Goal: Task Accomplishment & Management: Manage account settings

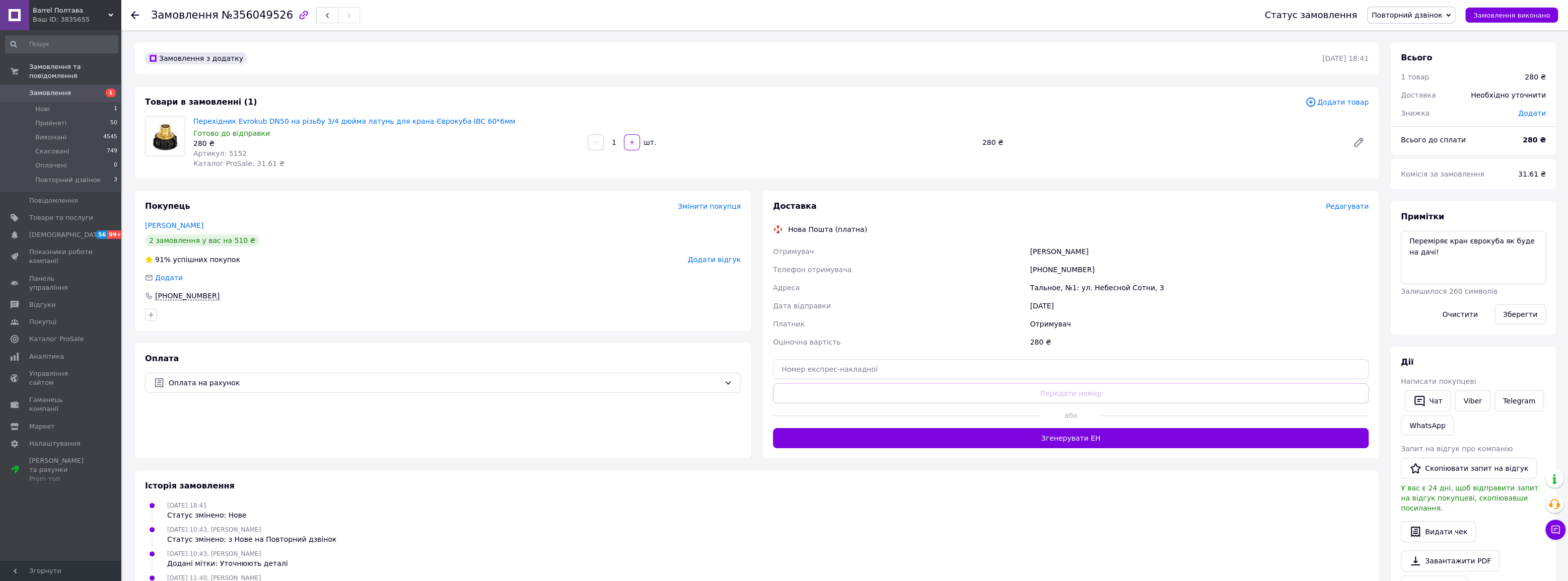
click at [233, 155] on span "Артикул: 5152" at bounding box center [220, 154] width 53 height 8
copy span "5152"
click at [84, 175] on span "Повторний дзвінок" at bounding box center [68, 179] width 65 height 9
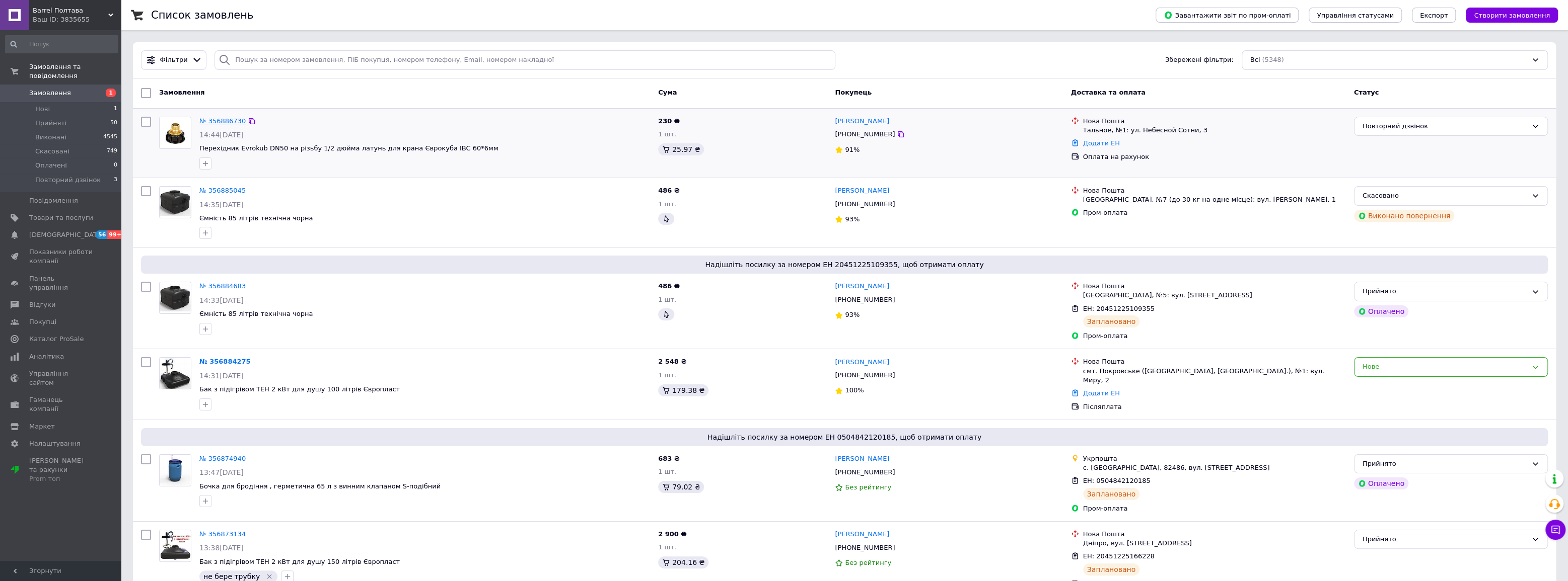
click at [229, 121] on link "№ 356886730" at bounding box center [222, 121] width 46 height 8
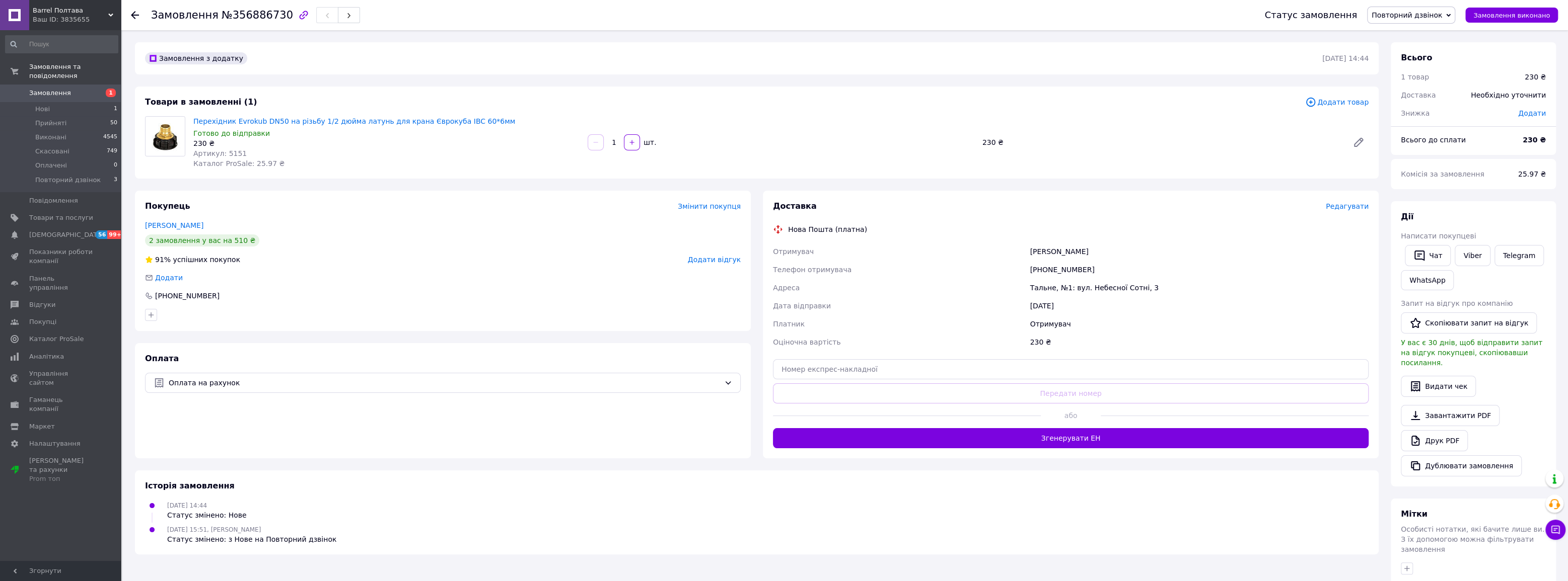
click at [1353, 104] on span "Додати товар" at bounding box center [1336, 101] width 63 height 11
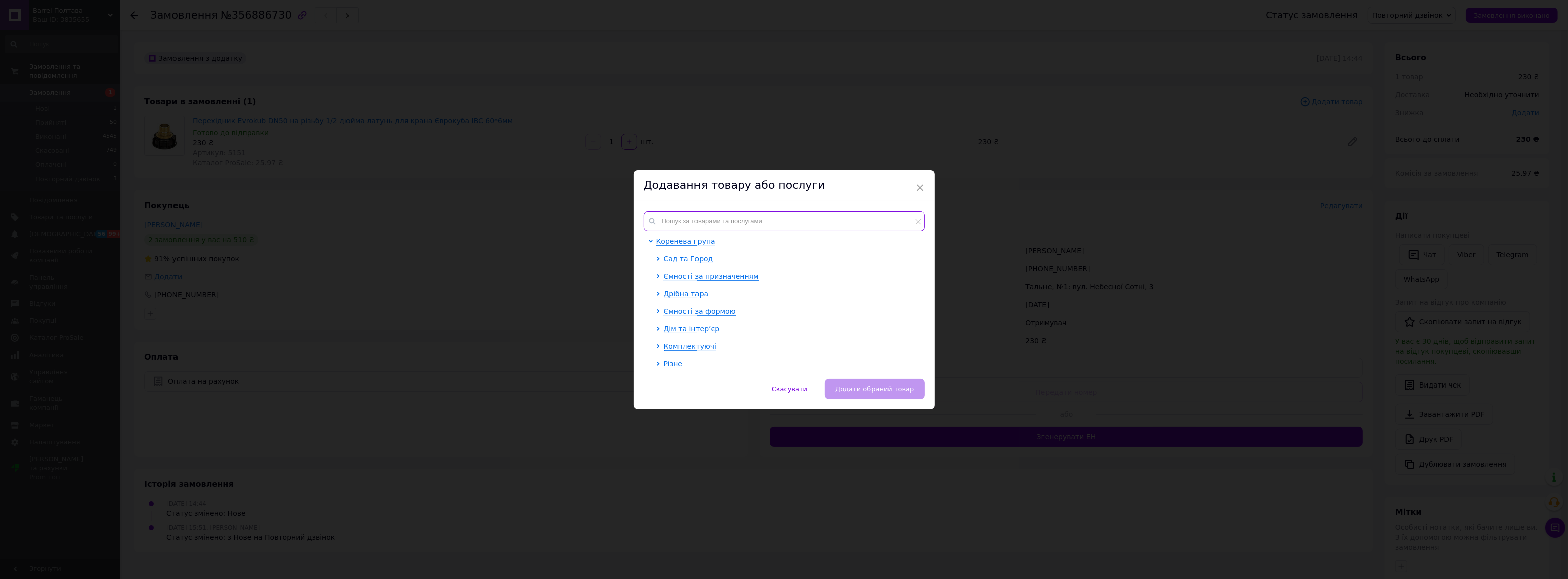
click at [744, 226] on input "text" at bounding box center [784, 221] width 281 height 20
paste input "5152"
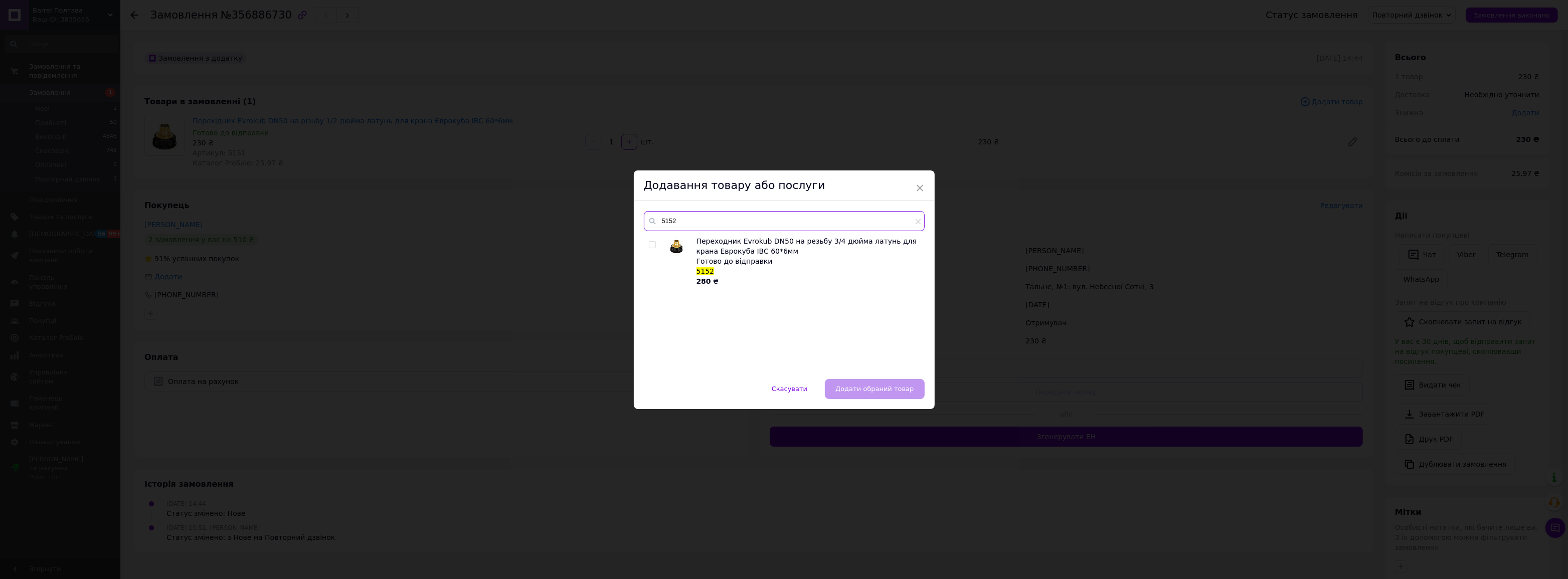
type input "5152"
click at [650, 245] on input "checkbox" at bounding box center [652, 244] width 7 height 7
checkbox input "true"
click at [880, 391] on span "Додати обраний товар" at bounding box center [874, 389] width 78 height 8
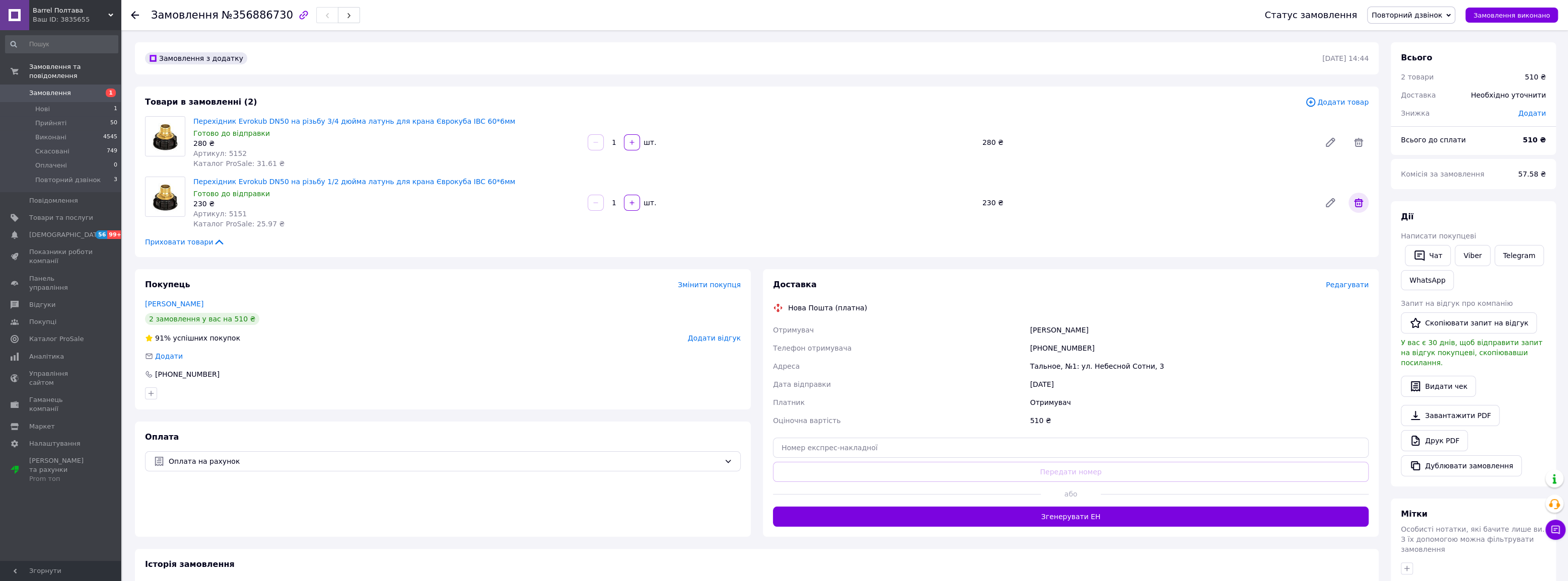
click at [1361, 202] on icon at bounding box center [1358, 202] width 9 height 9
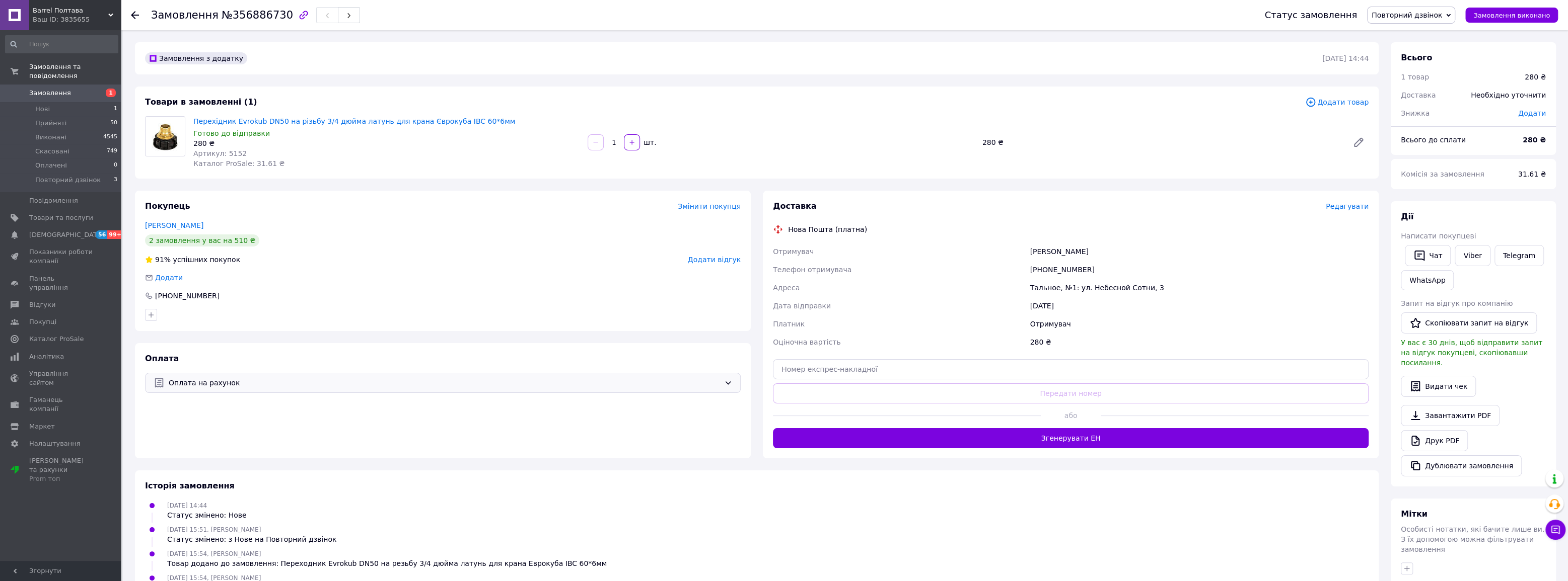
click at [386, 377] on span "Оплата на рахунок" at bounding box center [443, 382] width 551 height 11
click at [217, 440] on span "Післяплата" at bounding box center [450, 443] width 564 height 10
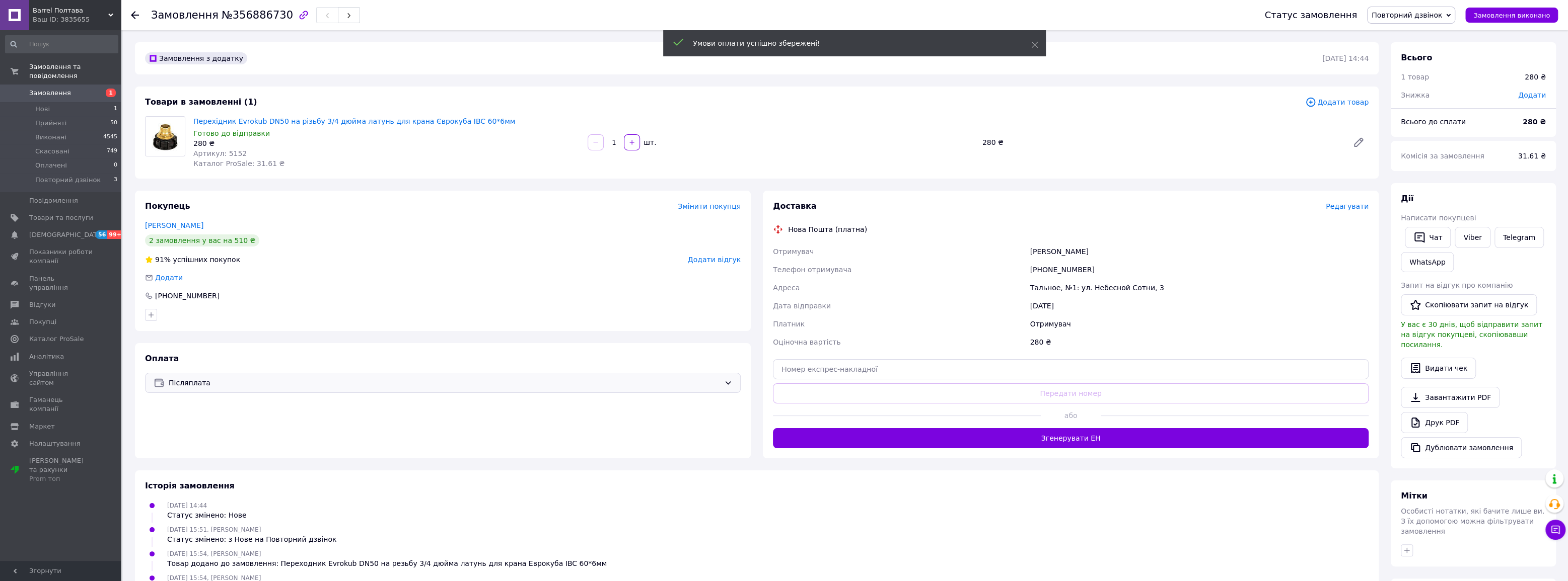
click at [1431, 15] on span "Повторний дзвінок" at bounding box center [1407, 15] width 71 height 8
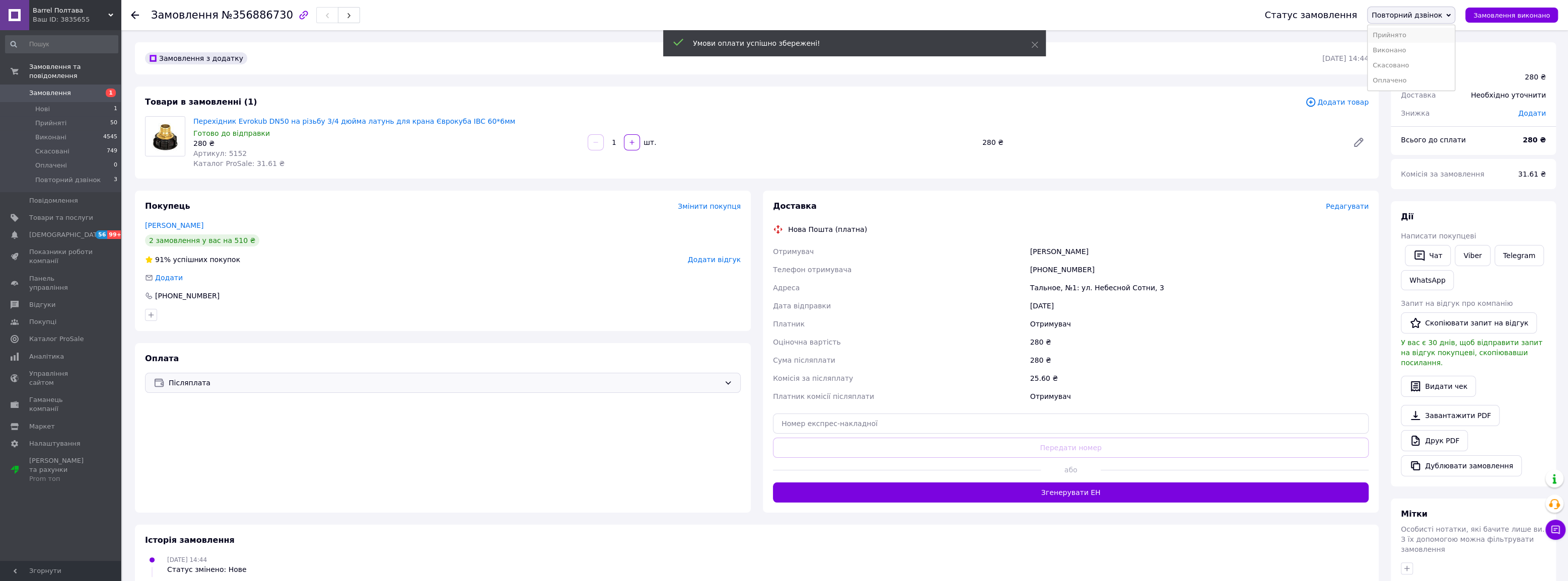
click at [1428, 35] on li "Прийнято" at bounding box center [1411, 34] width 87 height 15
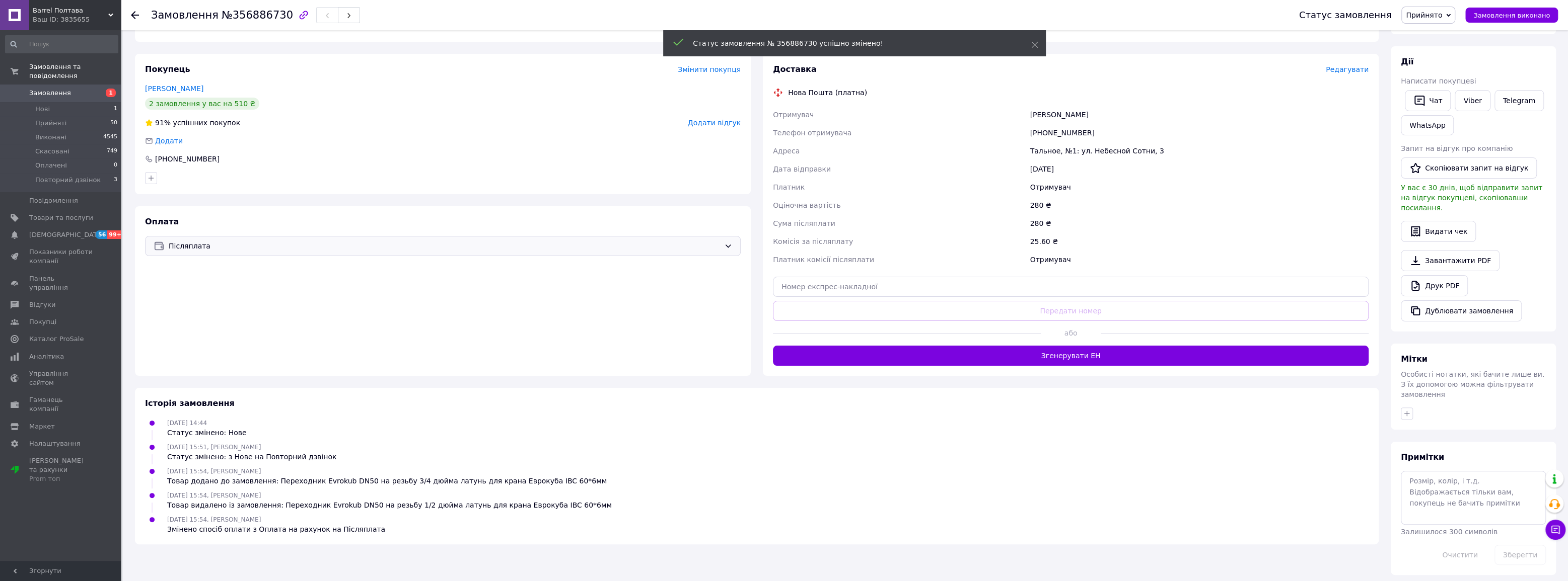
scroll to position [121, 0]
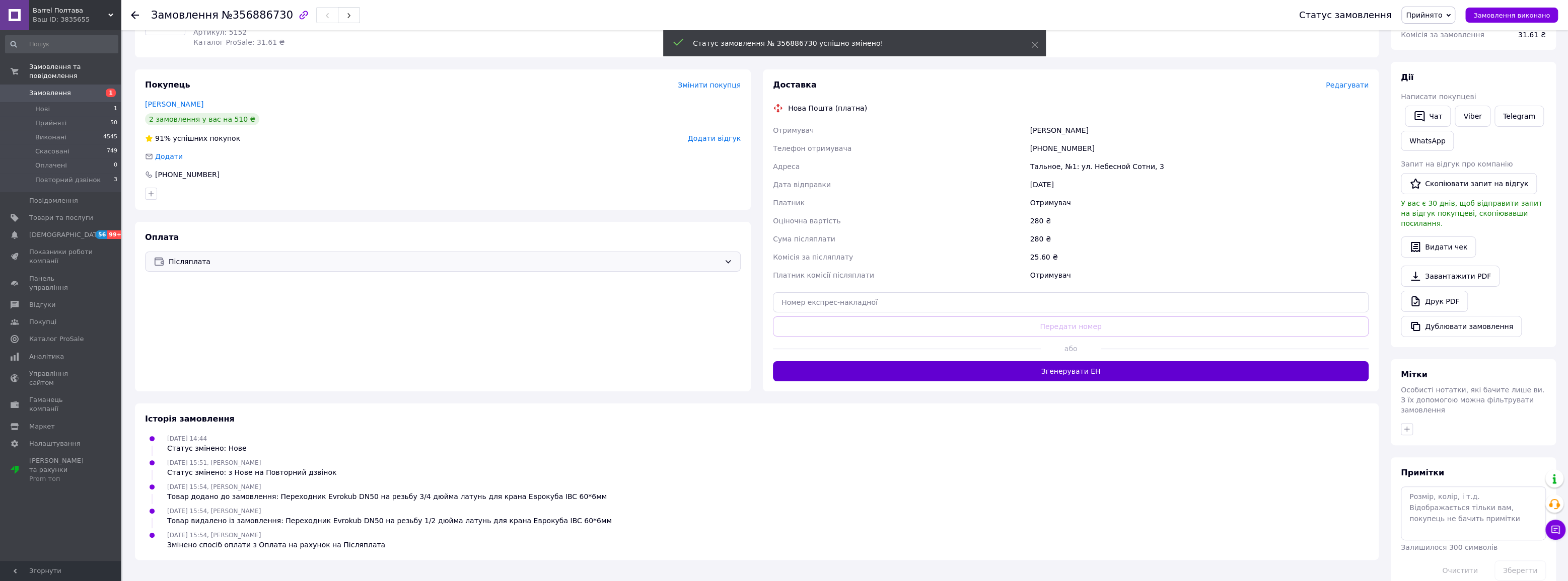
click at [1057, 374] on button "Згенерувати ЕН" at bounding box center [1070, 371] width 595 height 20
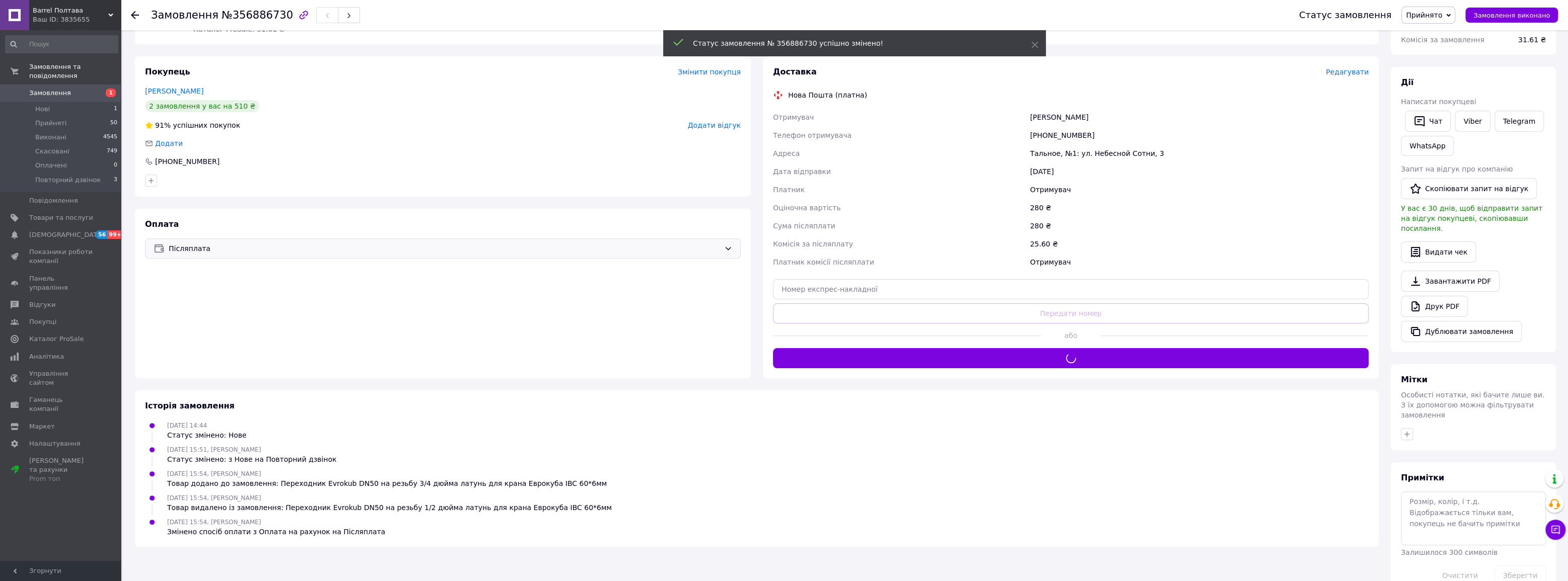
scroll to position [140, 0]
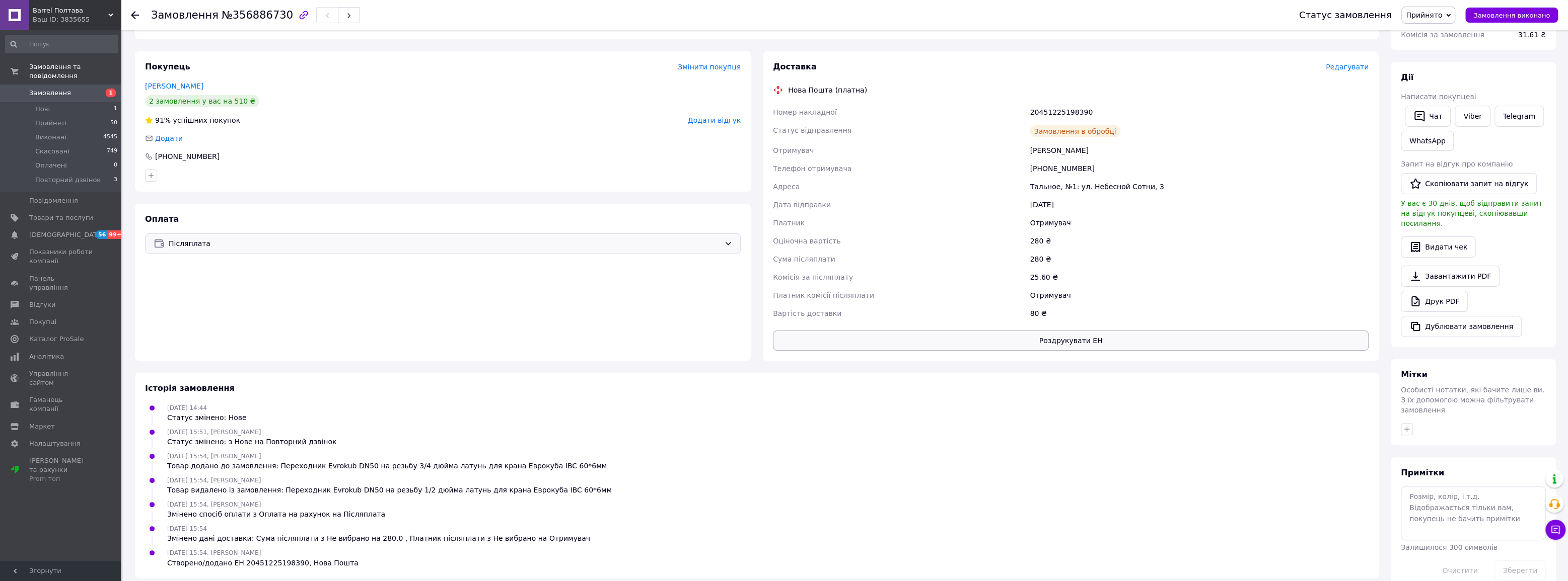
click at [1088, 339] on button "Роздрукувати ЕН" at bounding box center [1070, 341] width 595 height 20
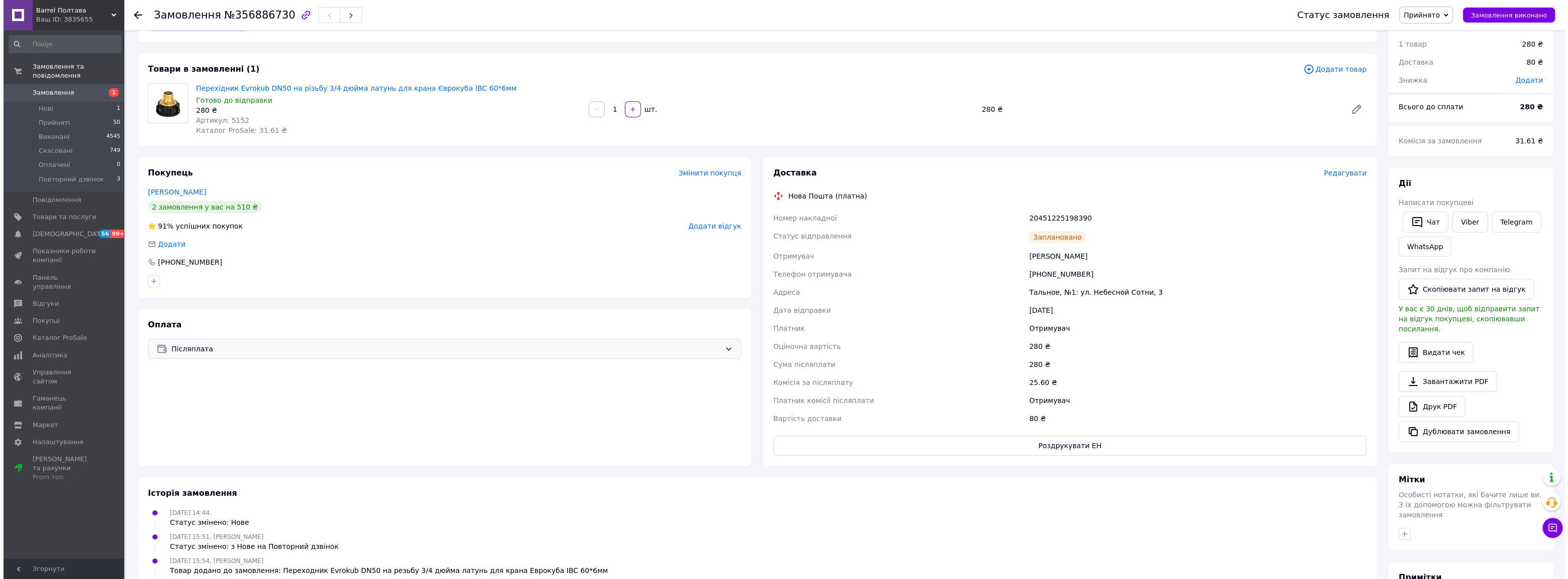
scroll to position [0, 0]
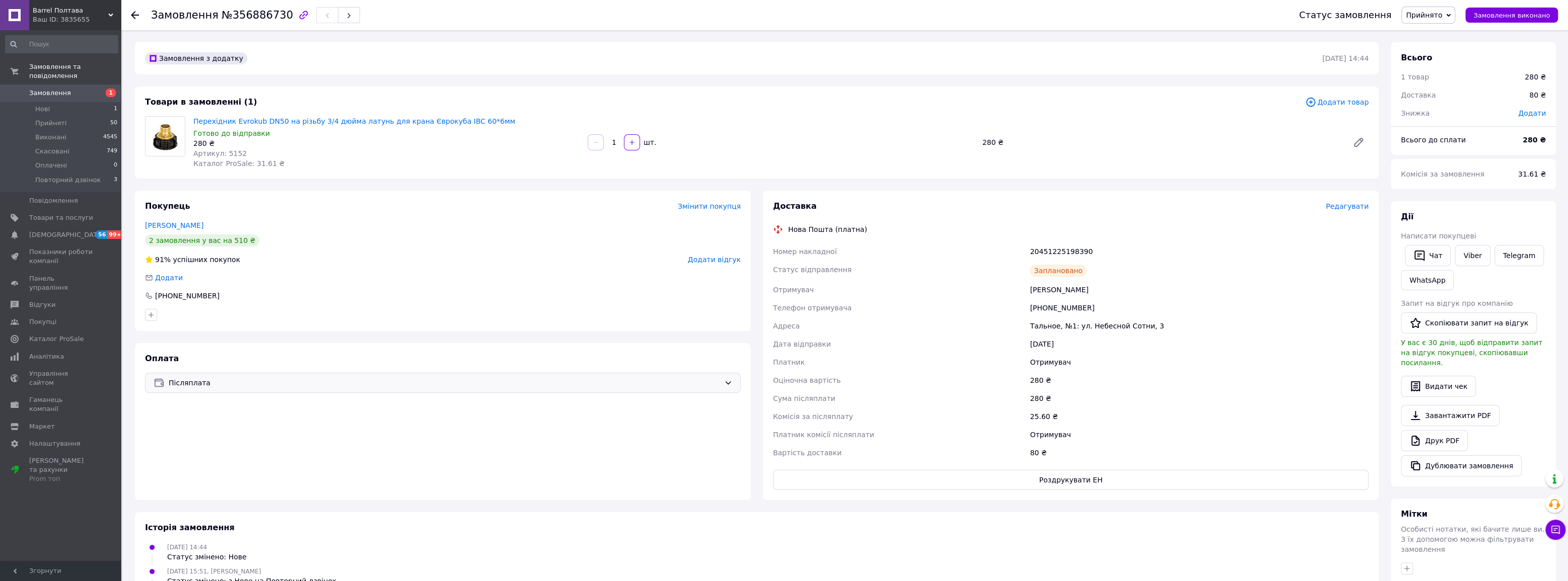
click at [229, 153] on span "Артикул: 5152" at bounding box center [220, 154] width 53 height 8
copy span "5152"
click at [263, 14] on span "№356886730" at bounding box center [257, 15] width 72 height 12
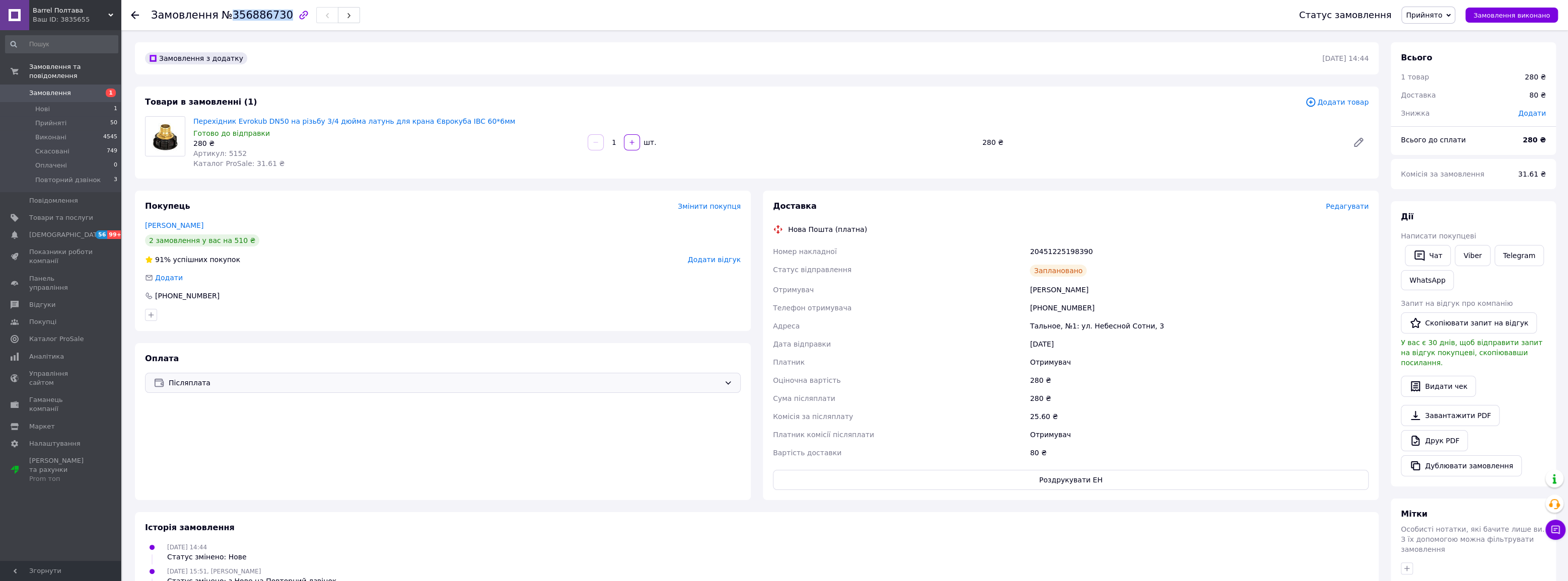
copy span "356886730"
click at [68, 175] on span "Повторний дзвінок" at bounding box center [68, 179] width 65 height 9
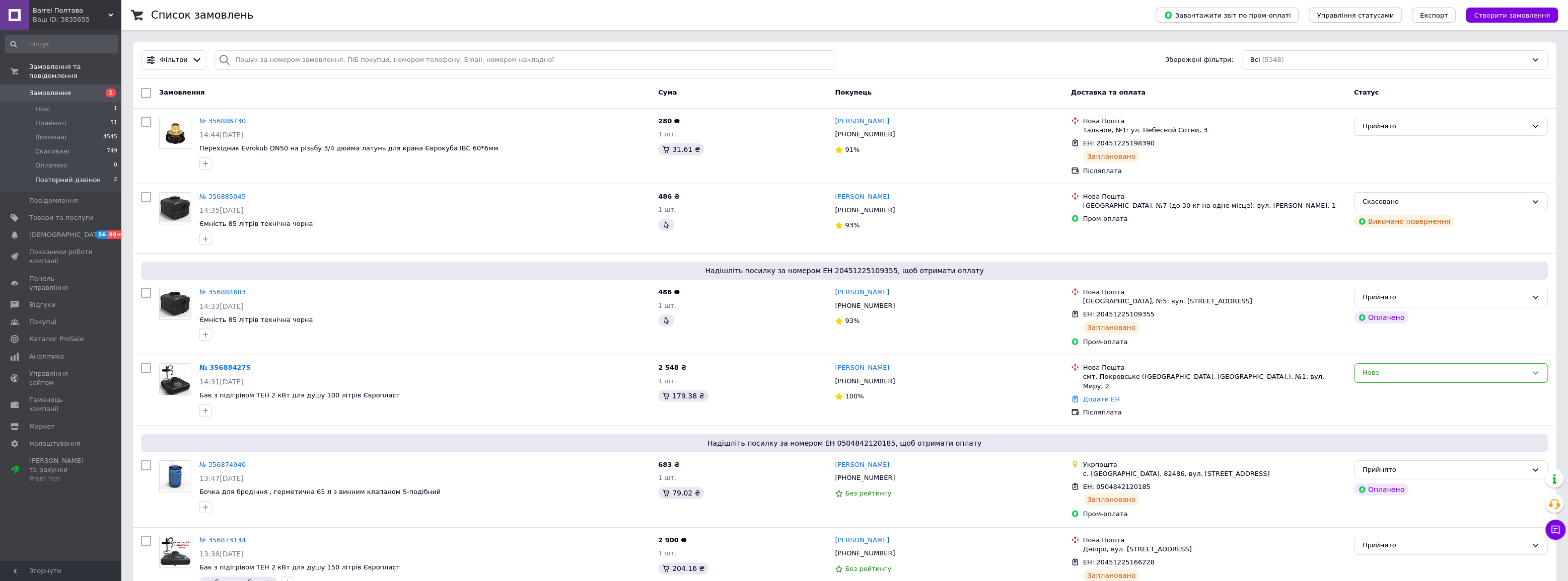
click at [87, 175] on span "Повторний дзвінок" at bounding box center [68, 179] width 65 height 9
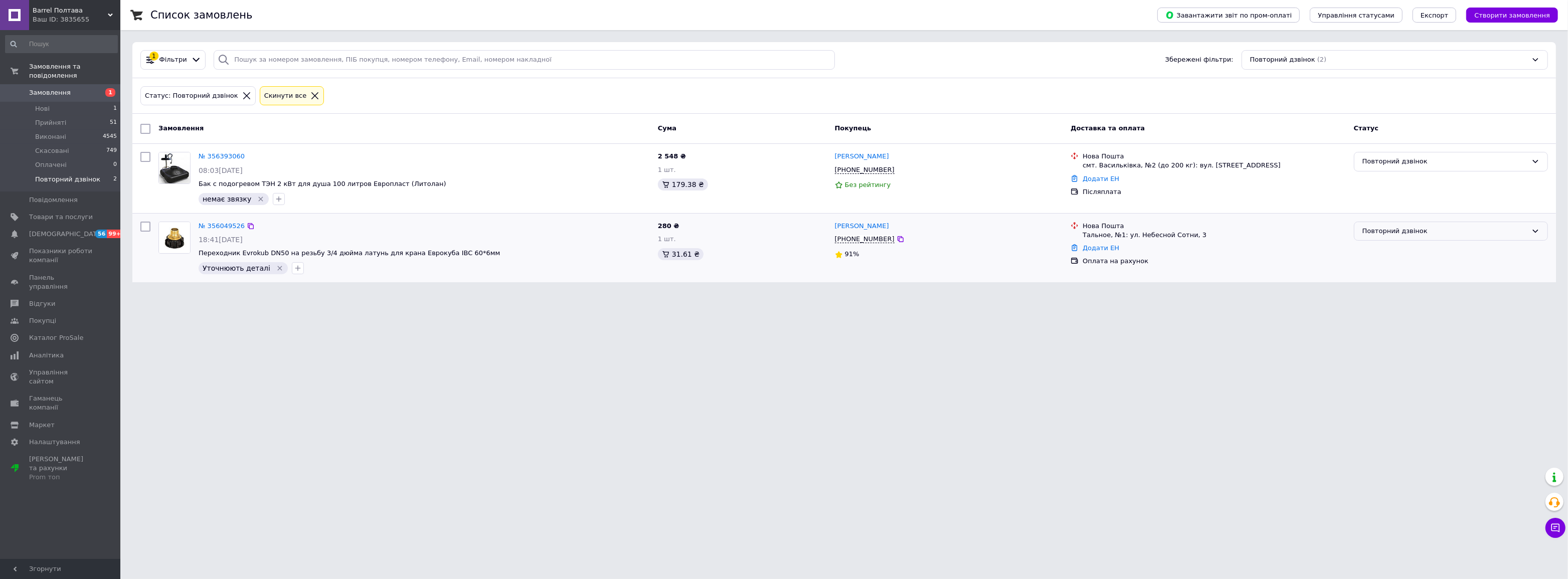
click at [1400, 235] on div "Повторний дзвінок" at bounding box center [1444, 231] width 165 height 11
click at [1393, 291] on li "Скасовано" at bounding box center [1450, 289] width 193 height 19
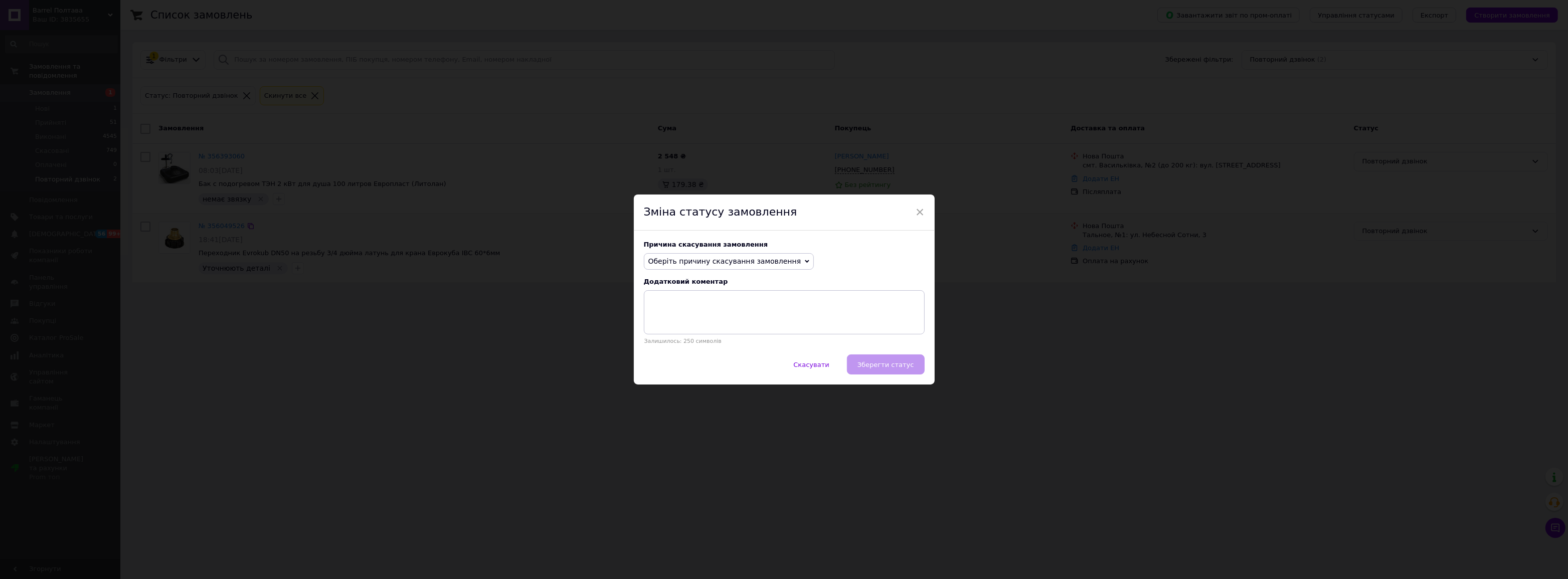
click at [719, 265] on span "Оберіть причину скасування замовлення" at bounding box center [725, 261] width 153 height 8
click at [694, 335] on li "Замовлення-дублікат" at bounding box center [729, 338] width 170 height 14
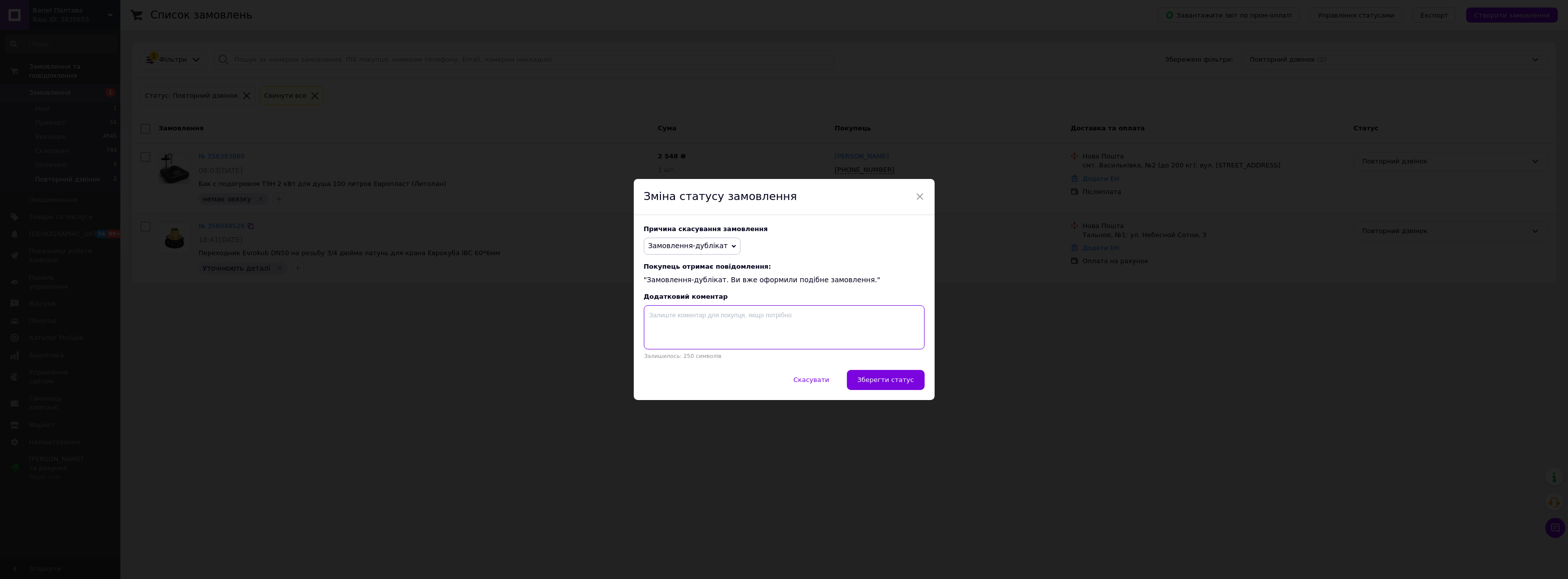
click at [706, 327] on textarea at bounding box center [784, 327] width 281 height 44
paste textarea "356886730"
type textarea "356886730"
click at [889, 384] on span "Зберегти статус" at bounding box center [886, 380] width 57 height 8
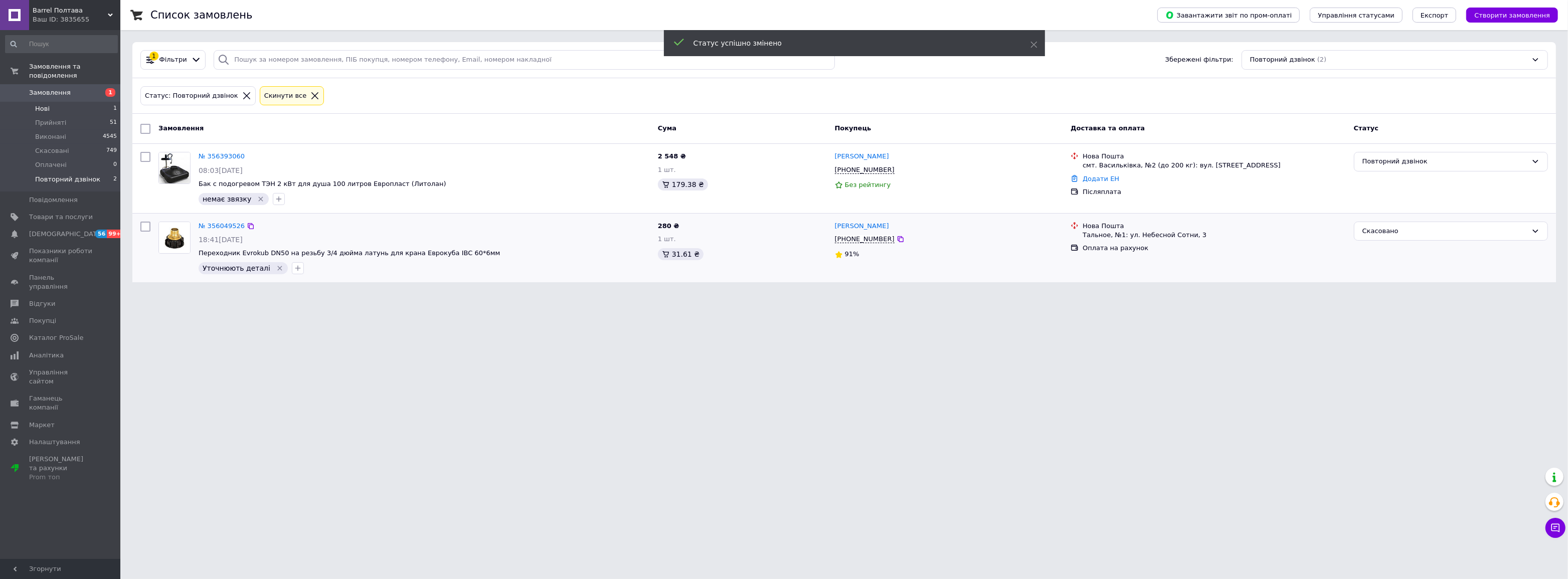
click at [88, 102] on li "Нові 1" at bounding box center [61, 109] width 123 height 14
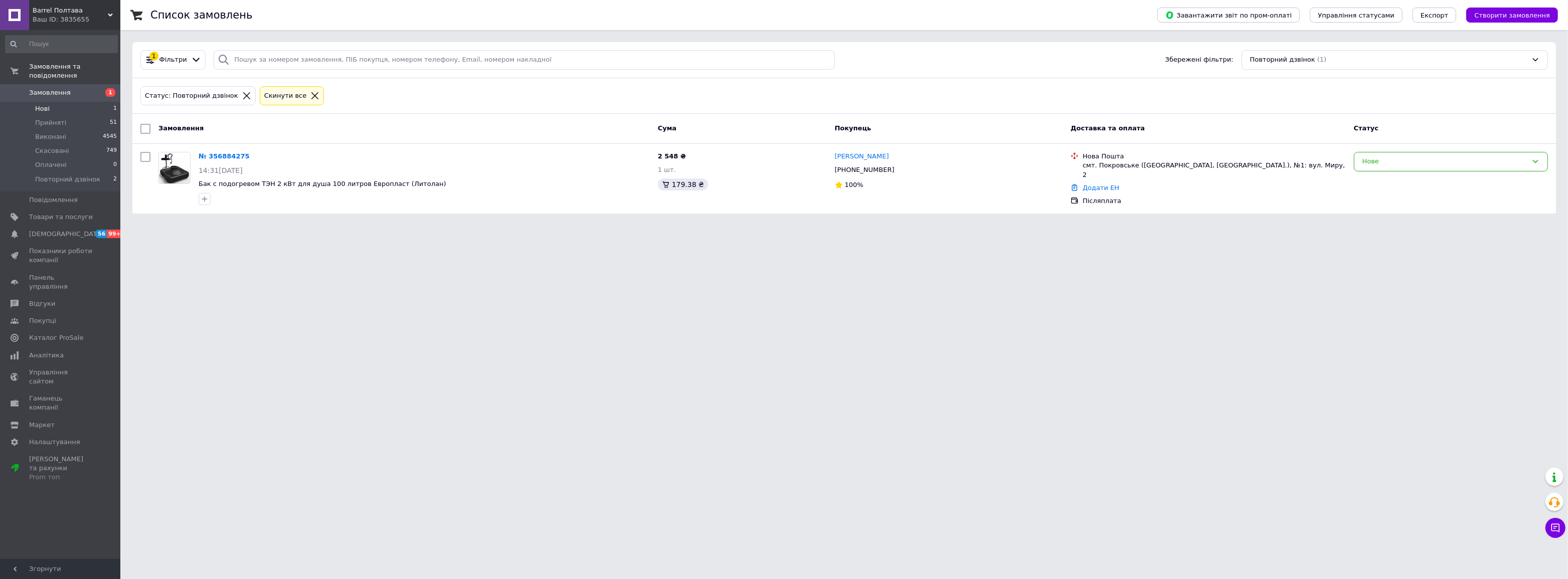
click at [67, 102] on li "Нові 1" at bounding box center [61, 109] width 123 height 14
click at [77, 175] on span "Повторний дзвінок" at bounding box center [68, 179] width 65 height 9
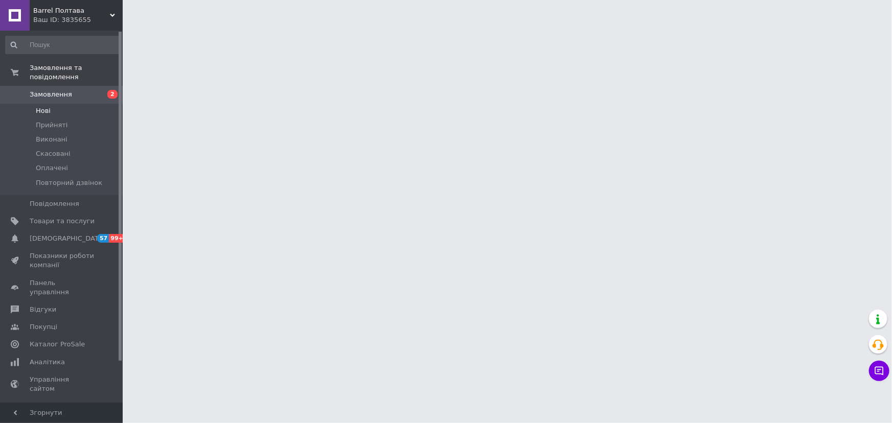
click at [51, 104] on li "Нові" at bounding box center [62, 111] width 125 height 14
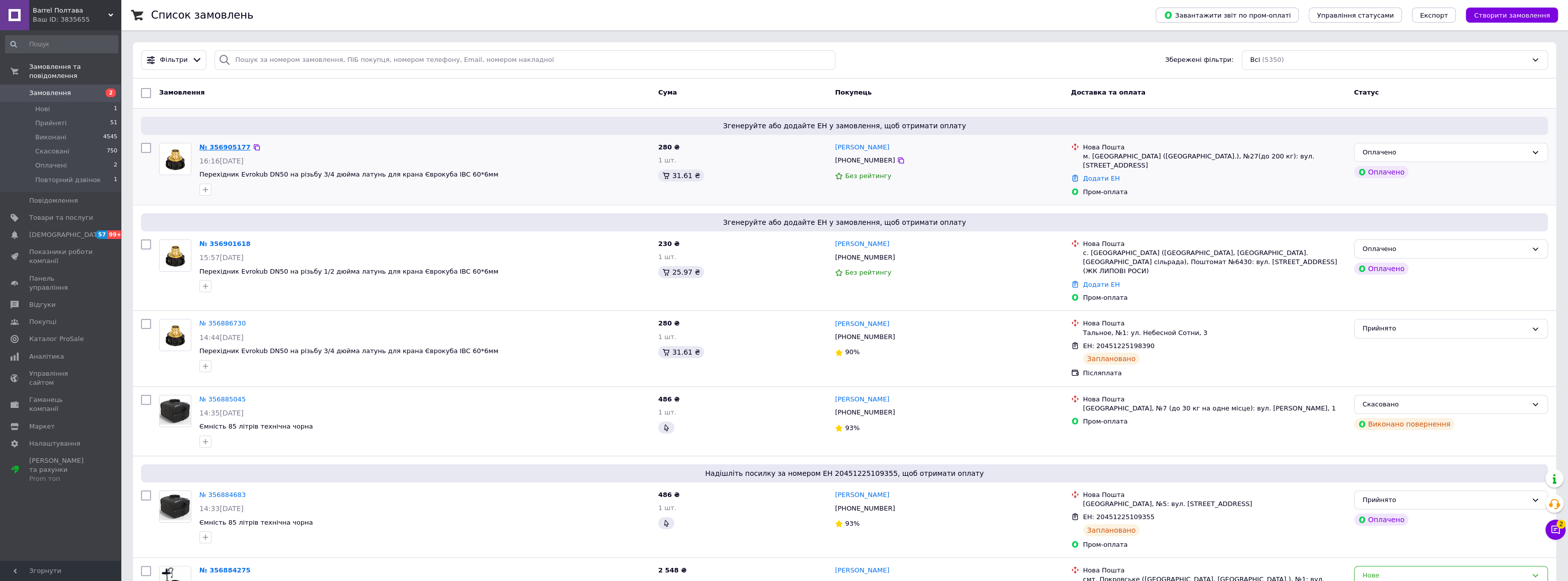
click at [223, 148] on link "№ 356905177" at bounding box center [225, 148] width 51 height 8
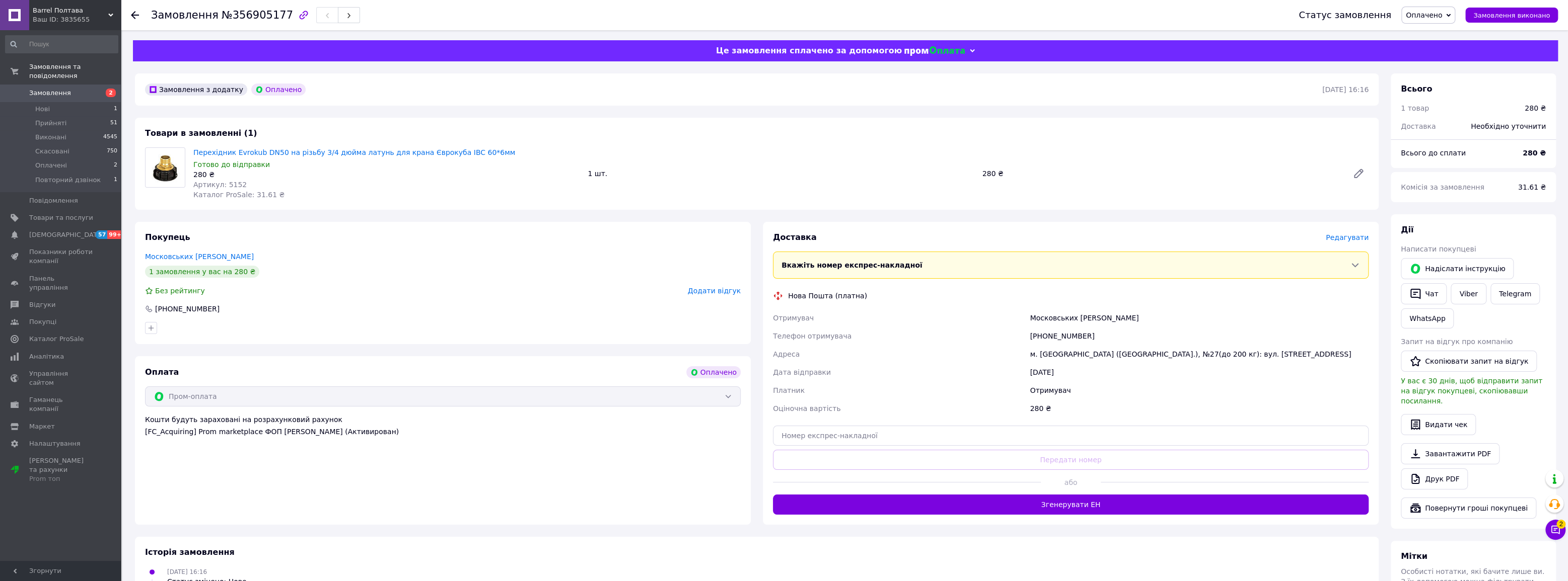
click at [656, 231] on div "Покупець Московських Денис 1 замовлення у вас на 280 ₴ Без рейтингу Додати відг…" at bounding box center [443, 283] width 616 height 122
click at [649, 222] on div "Замовлення з додатку Оплачено 12.08.2025 | 16:16 Товари в замовленні (1) Перехі…" at bounding box center [757, 423] width 1256 height 699
click at [1556, 530] on icon at bounding box center [1555, 530] width 10 height 10
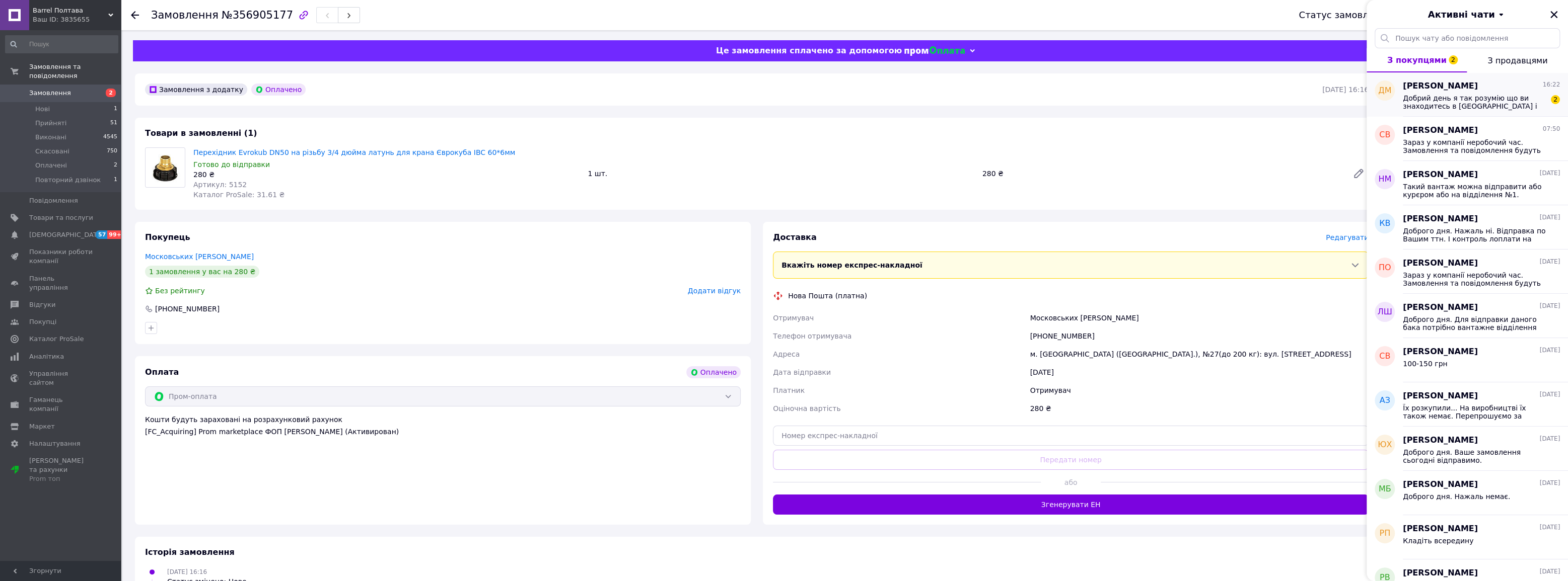
click at [1501, 102] on span "Добрий день я так розумію що ви знаходитесь в Полтаві і як з вами можна зв'язат…" at bounding box center [1474, 102] width 143 height 16
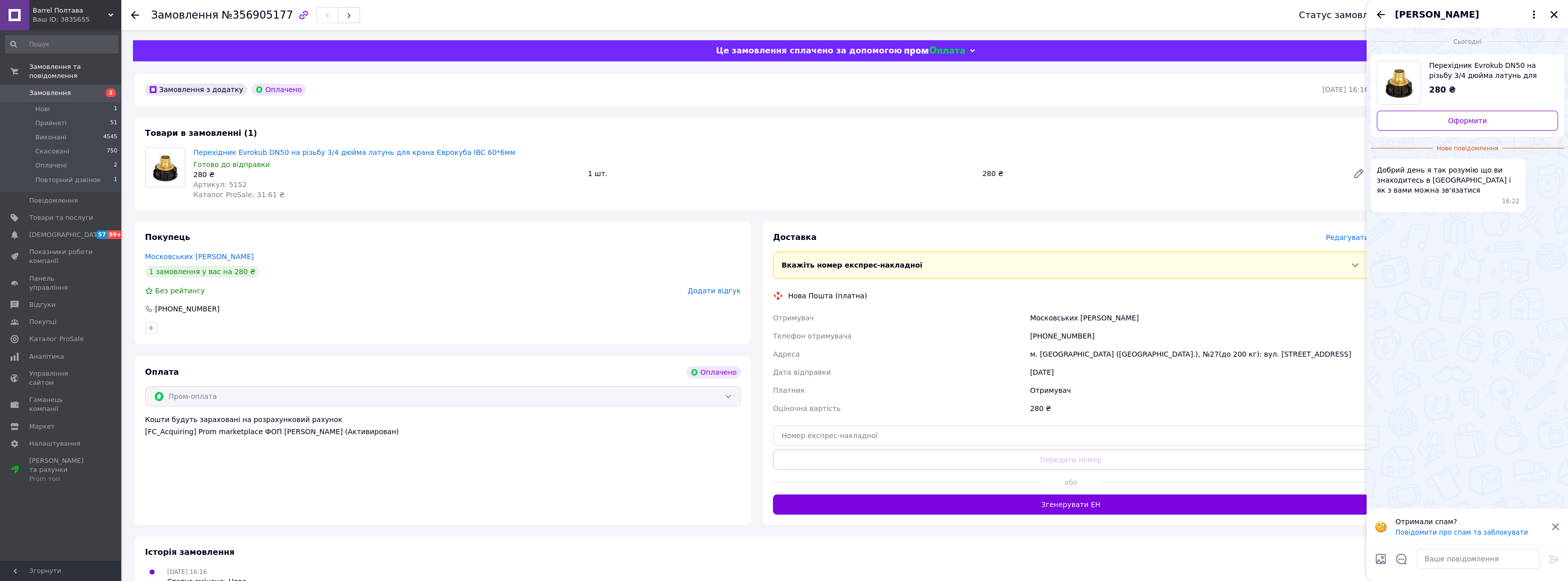
click at [1554, 14] on icon "Закрити" at bounding box center [1553, 14] width 7 height 7
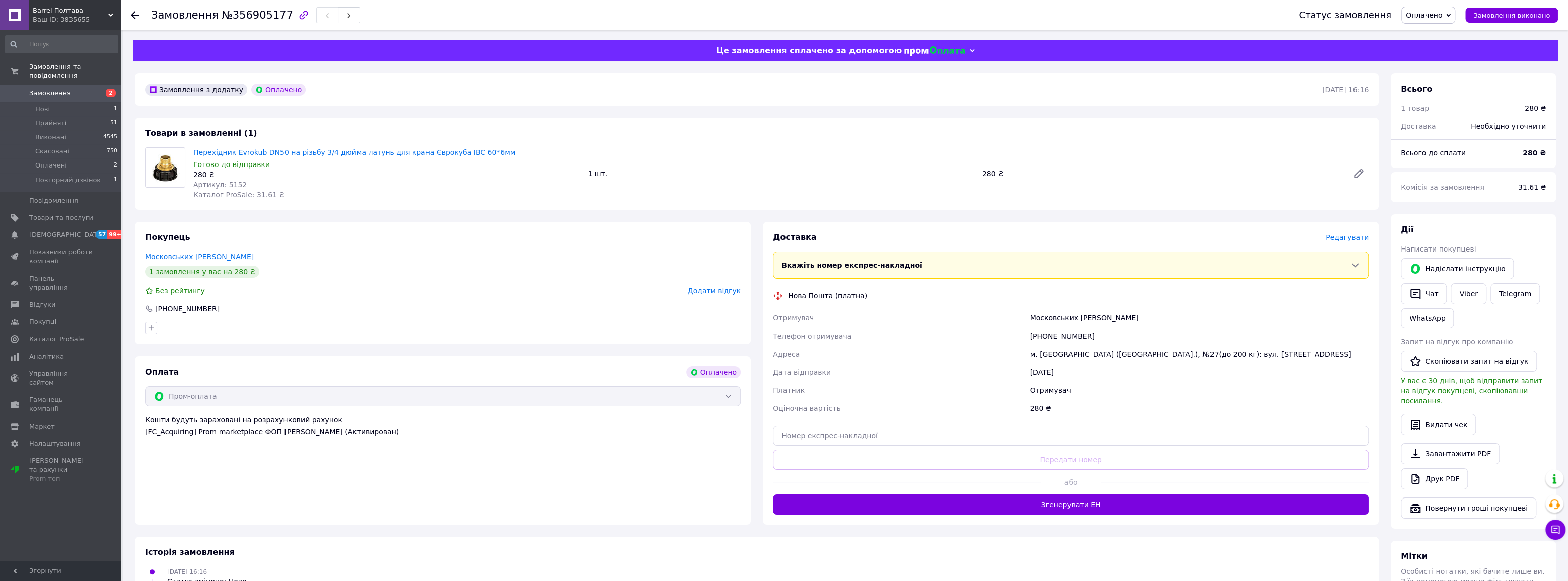
click at [186, 307] on span "[PHONE_NUMBER]" at bounding box center [186, 309] width 64 height 9
drag, startPoint x: 209, startPoint y: 308, endPoint x: 157, endPoint y: 310, distance: 52.0
click at [157, 310] on div "[PHONE_NUMBER]" at bounding box center [443, 309] width 598 height 10
copy span "[PHONE_NUMBER]"
click at [59, 102] on li "Нові 1" at bounding box center [61, 109] width 123 height 14
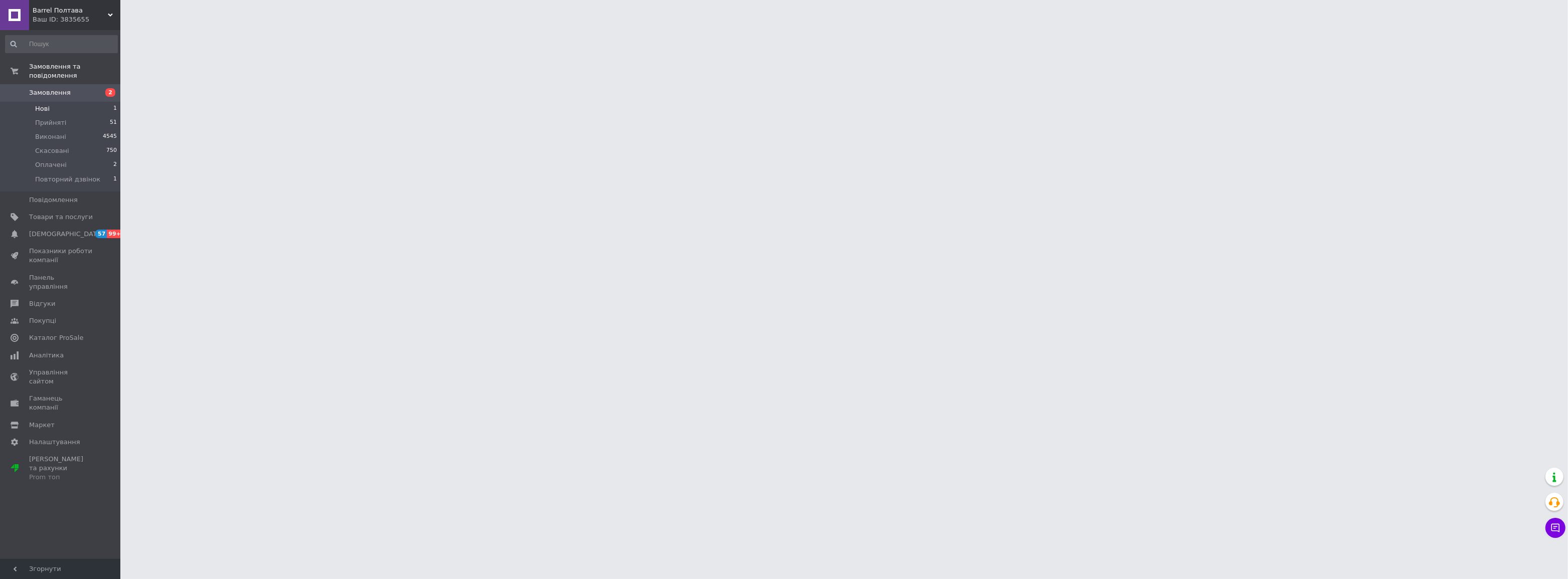
click at [52, 102] on li "Нові 1" at bounding box center [61, 109] width 123 height 14
click at [63, 161] on span "Оплачені" at bounding box center [51, 165] width 31 height 9
click at [56, 161] on span "Оплачені" at bounding box center [51, 165] width 31 height 9
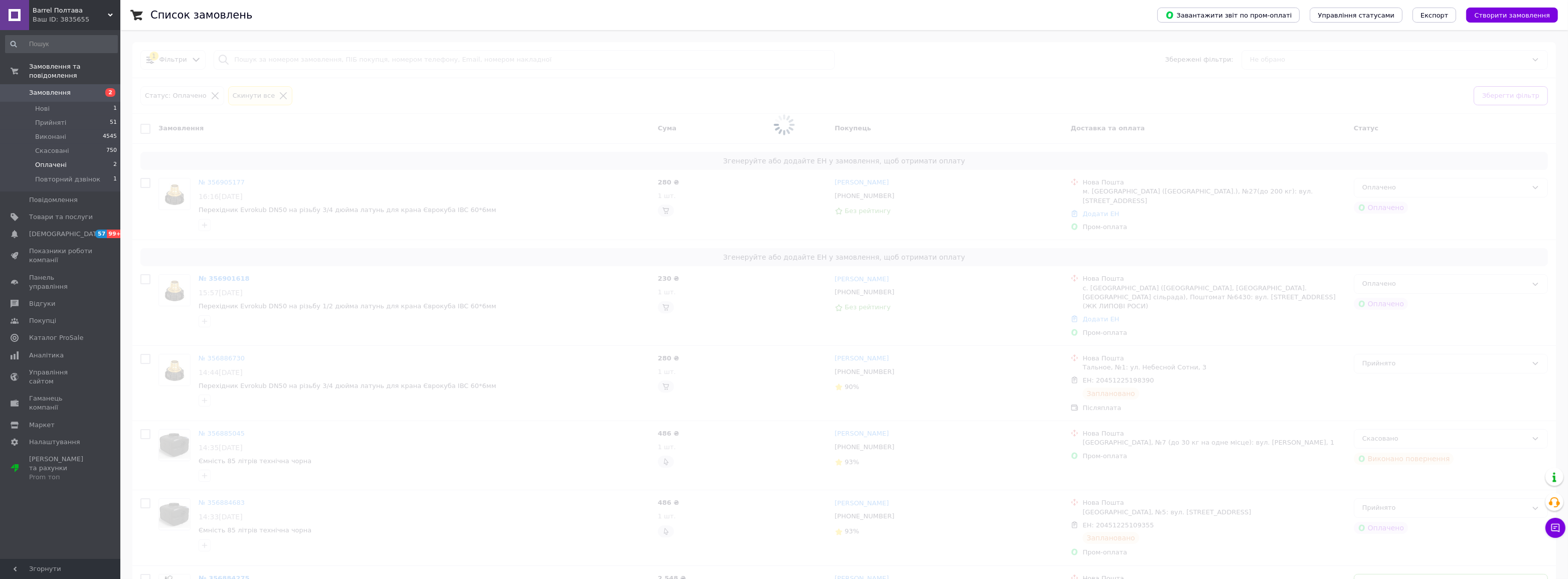
click at [56, 161] on span "Оплачені" at bounding box center [51, 165] width 31 height 9
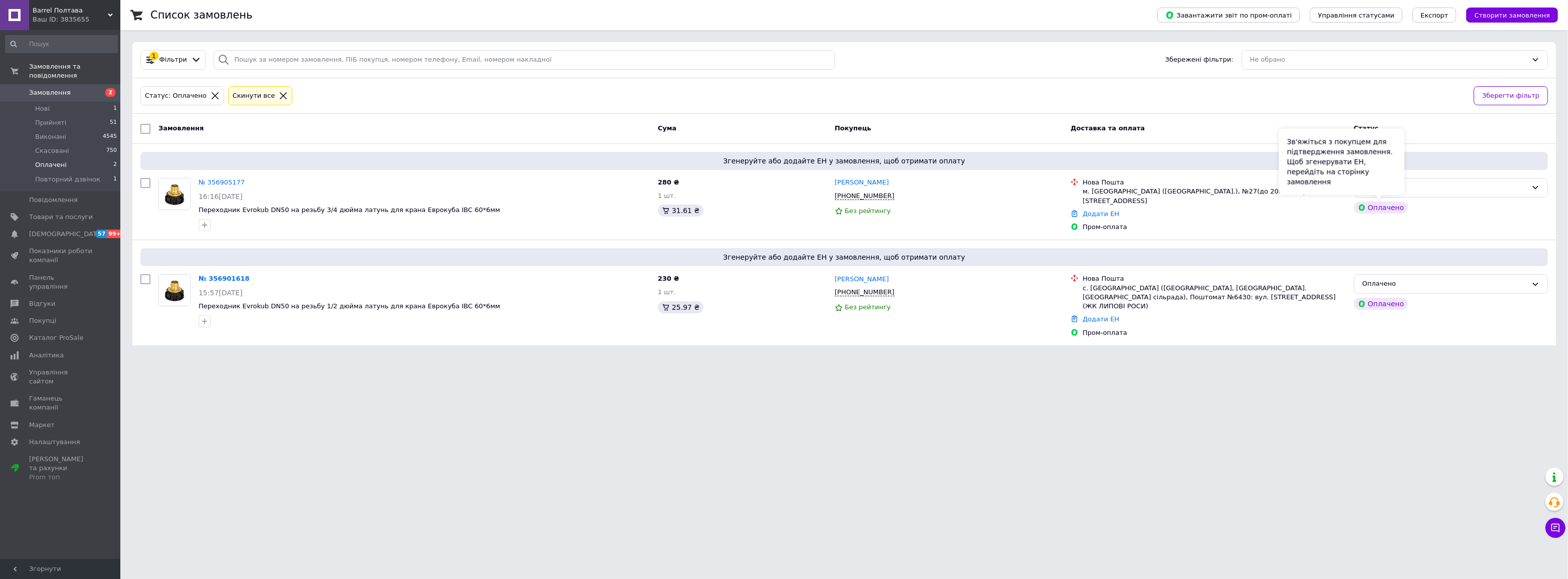
click at [1393, 187] on div "Зв'яжіться з покупцем для підтвердження замовлення. Щоб згенерувати ЕН, перейді…" at bounding box center [1341, 161] width 126 height 66
click at [1449, 187] on div "Оплачено" at bounding box center [1444, 187] width 165 height 11
click at [1391, 213] on li "Прийнято" at bounding box center [1450, 208] width 193 height 19
click at [215, 278] on link "№ 356901618" at bounding box center [224, 279] width 51 height 8
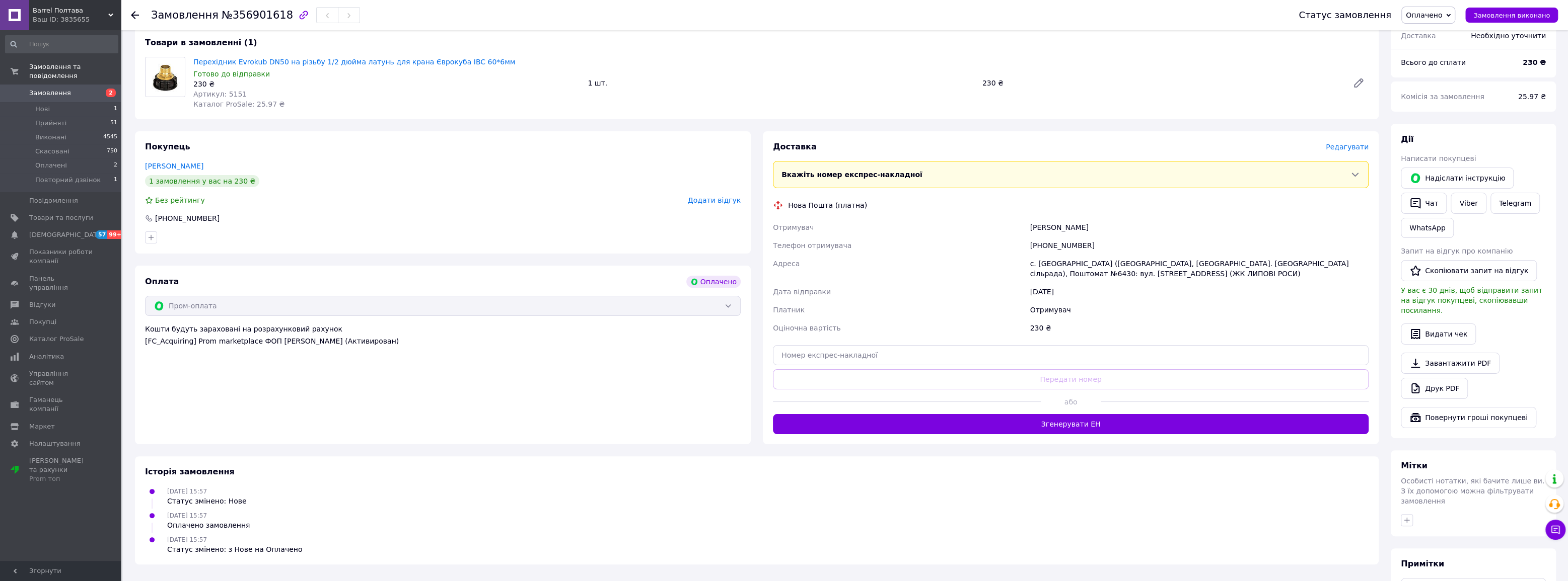
scroll to position [91, 0]
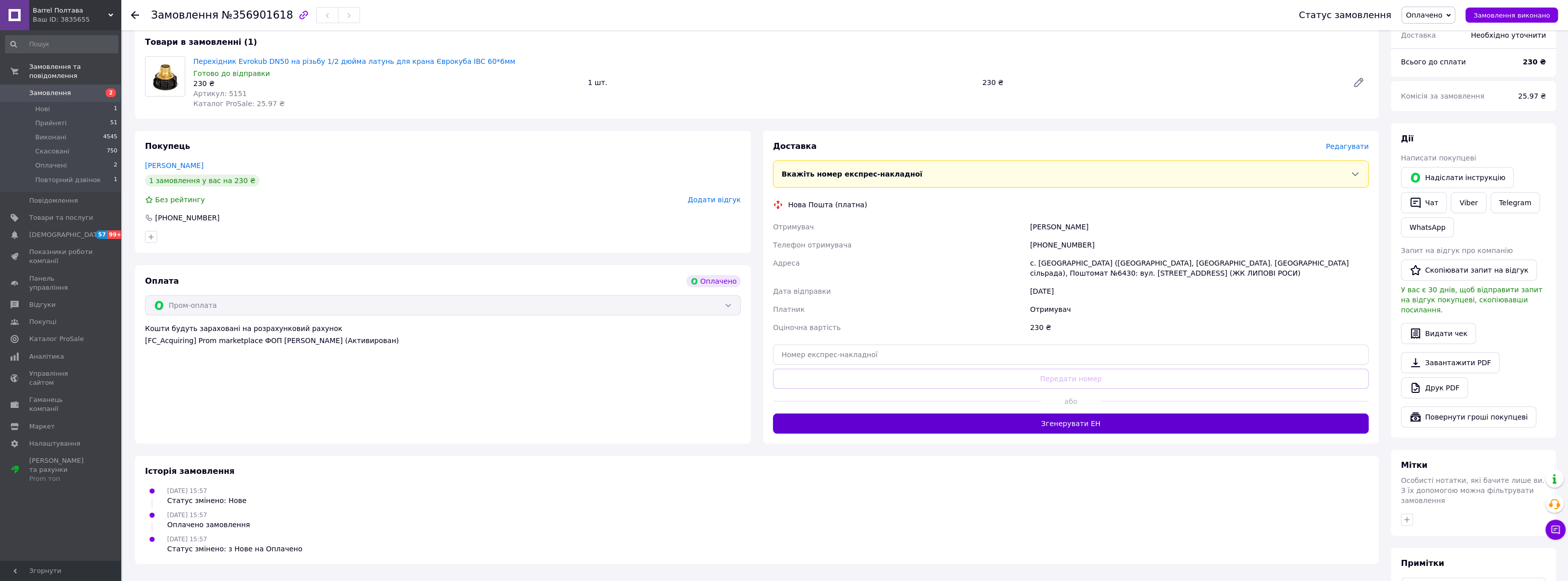
click at [1093, 422] on button "Згенерувати ЕН" at bounding box center [1070, 423] width 595 height 20
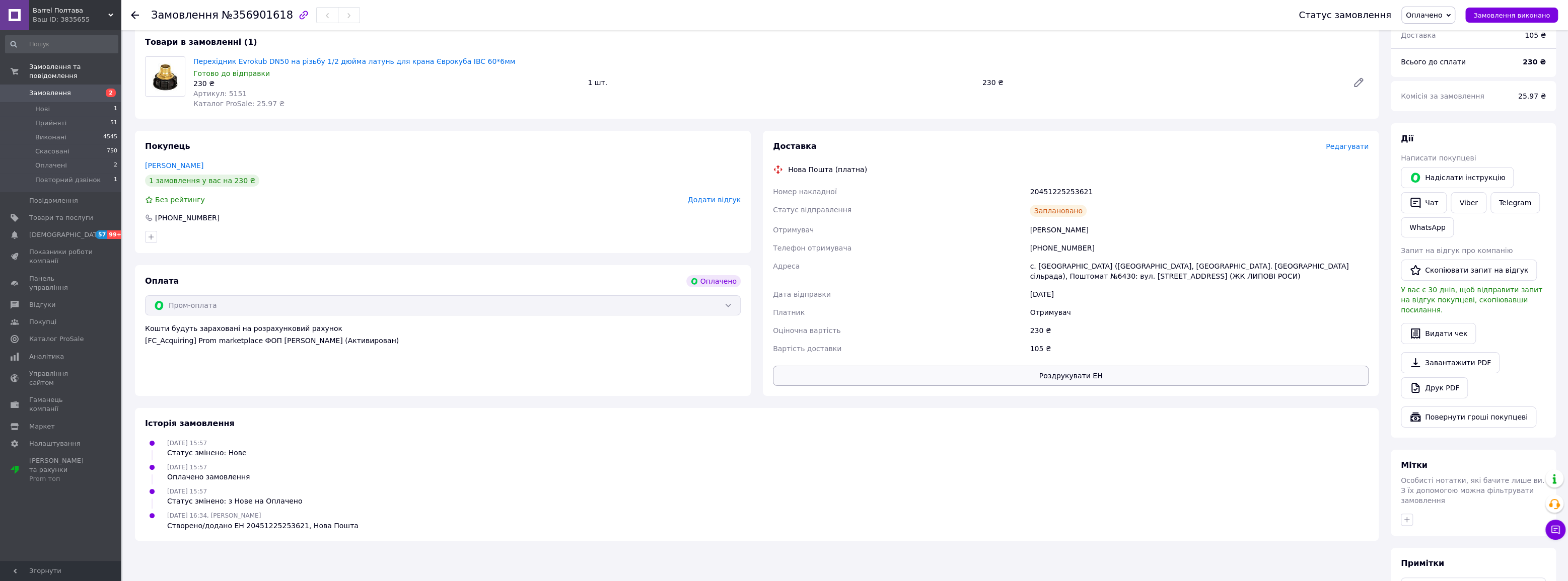
click at [1078, 378] on button "Роздрукувати ЕН" at bounding box center [1070, 375] width 595 height 20
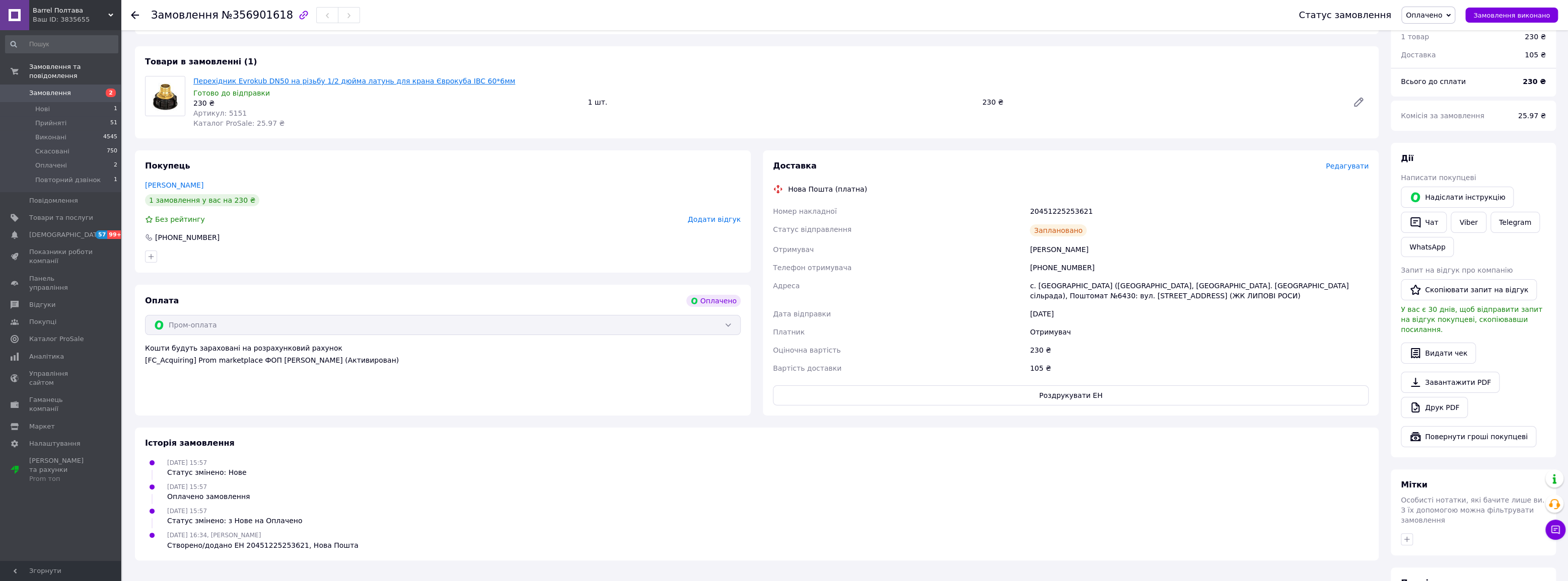
scroll to position [45, 0]
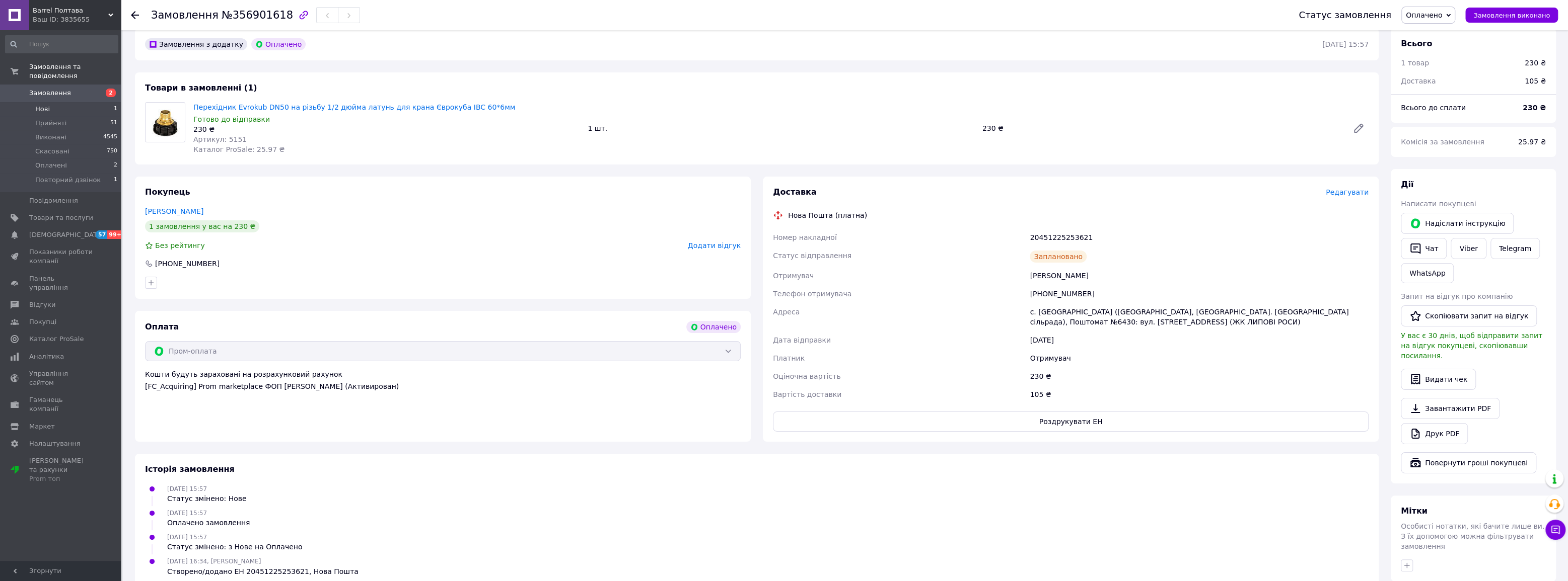
click at [102, 102] on li "Нові 1" at bounding box center [61, 109] width 123 height 14
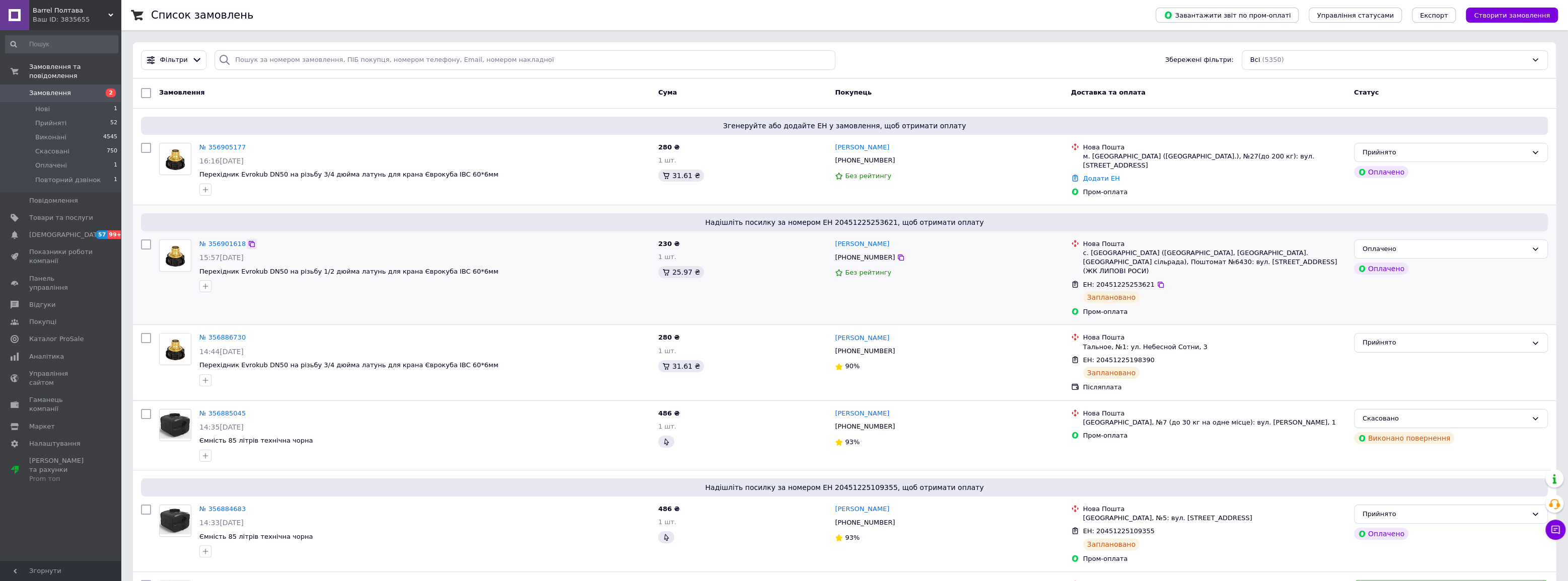
click at [248, 243] on icon at bounding box center [251, 244] width 6 height 6
click at [223, 241] on link "№ 356901618" at bounding box center [222, 244] width 46 height 8
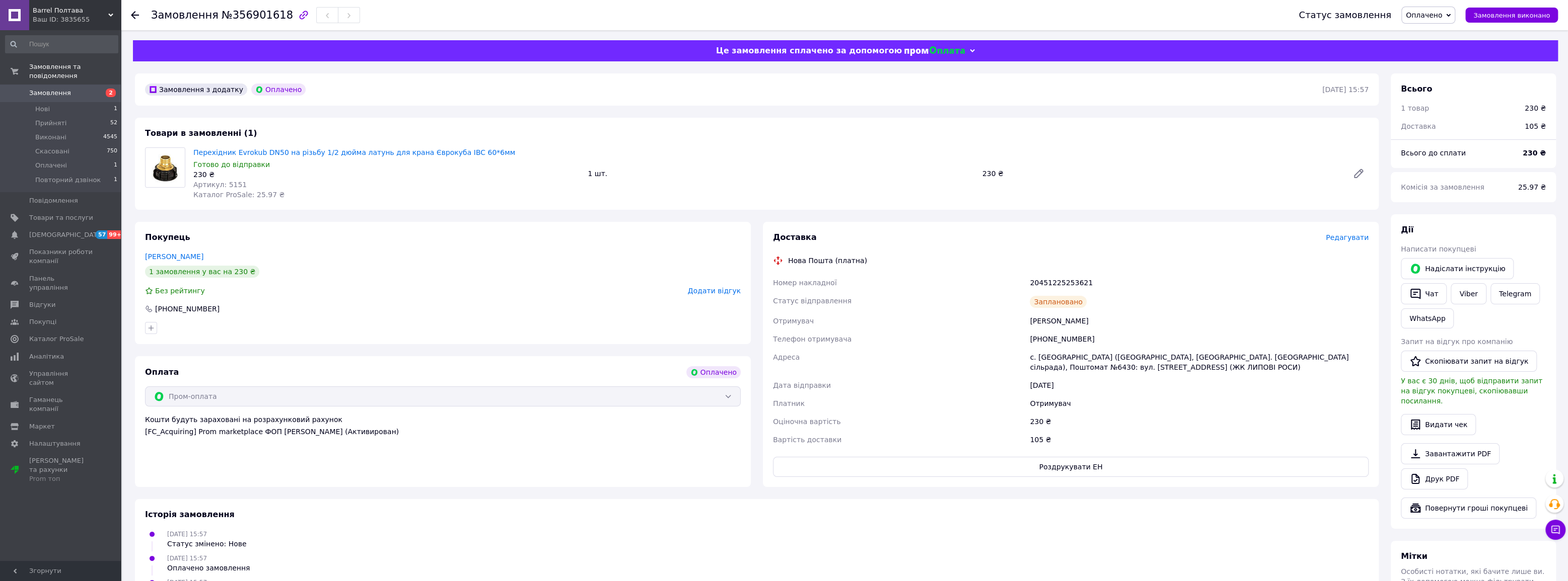
click at [230, 186] on span "Артикул: 5151" at bounding box center [220, 184] width 53 height 8
copy span "5151"
click at [1436, 17] on span "Оплачено" at bounding box center [1424, 15] width 36 height 8
click at [1437, 37] on li "Прийнято" at bounding box center [1439, 34] width 76 height 15
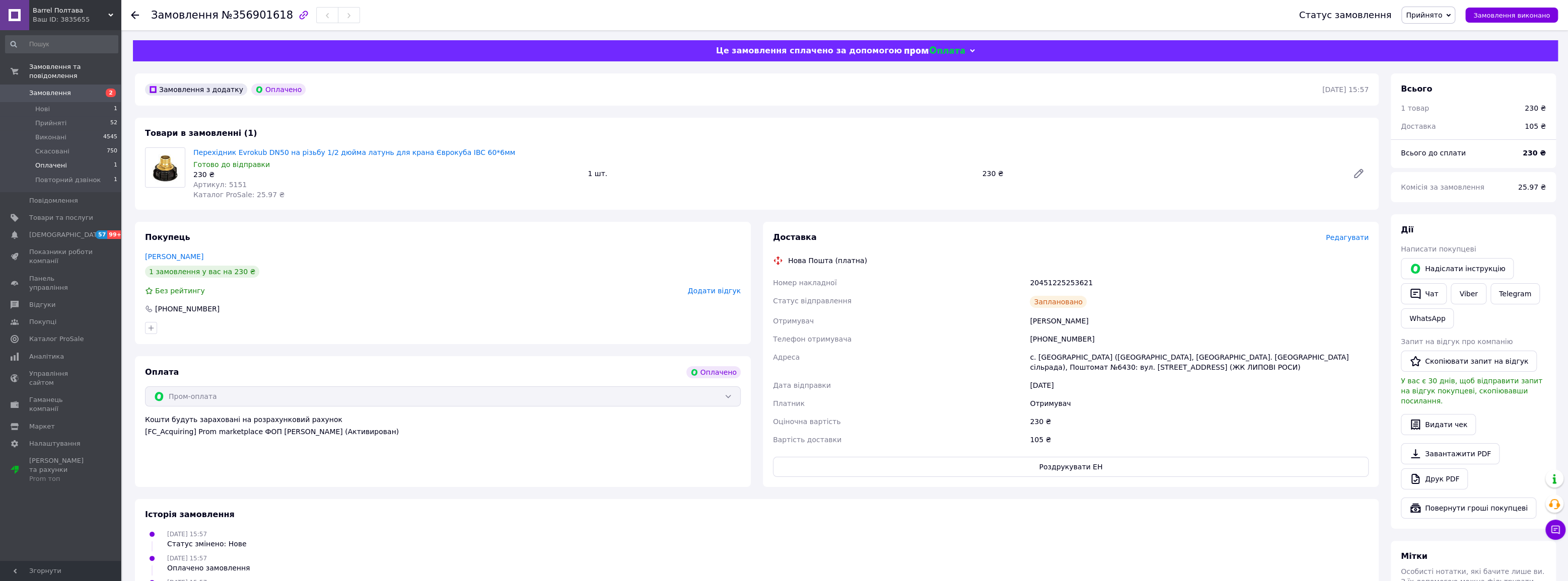
click at [65, 159] on li "Оплачені 1" at bounding box center [61, 165] width 123 height 14
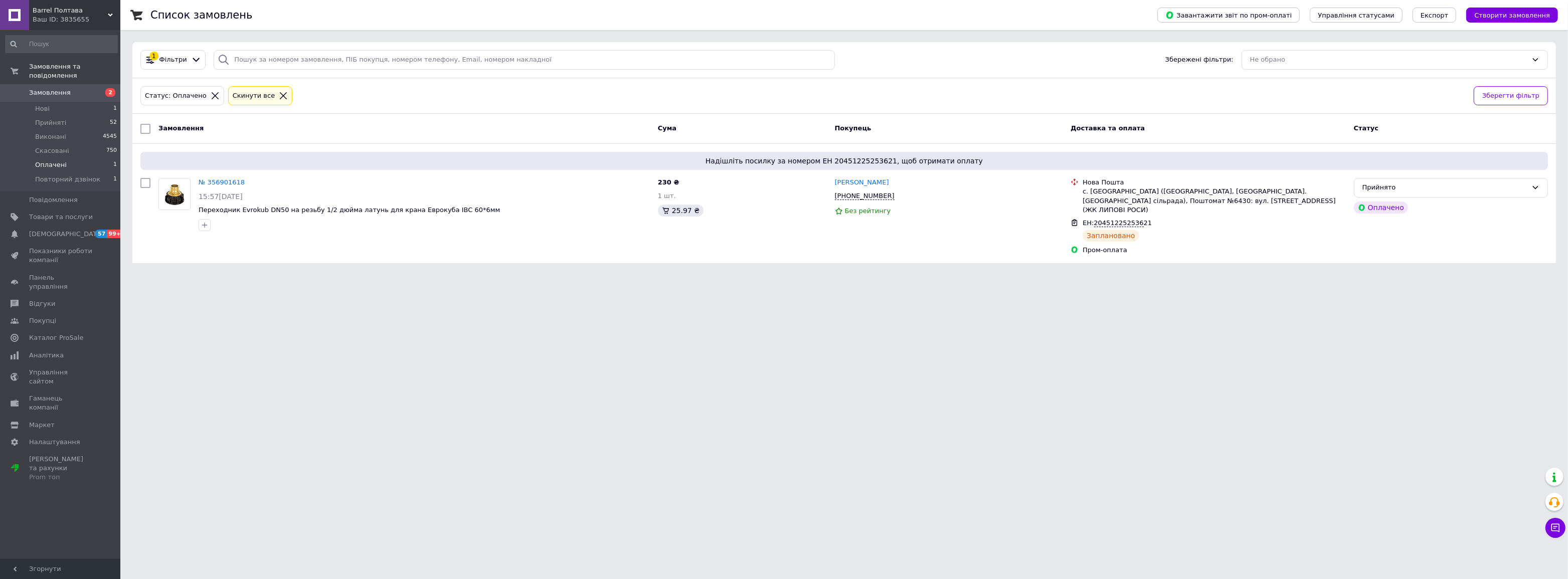
click at [50, 161] on span "Оплачені" at bounding box center [51, 165] width 31 height 9
click at [60, 119] on span "Прийняті" at bounding box center [51, 123] width 31 height 9
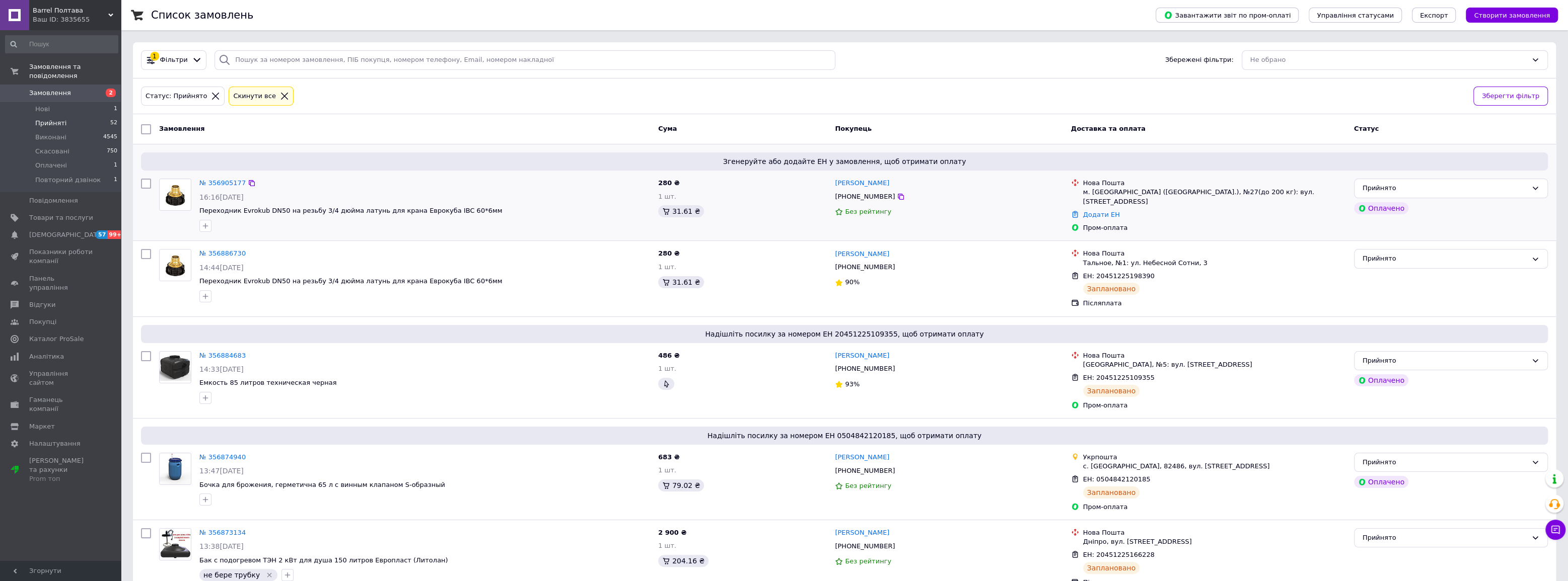
drag, startPoint x: 246, startPoint y: 182, endPoint x: 171, endPoint y: 206, distance: 78.7
click at [247, 182] on icon at bounding box center [251, 183] width 8 height 8
click at [226, 183] on link "№ 356905177" at bounding box center [222, 183] width 46 height 8
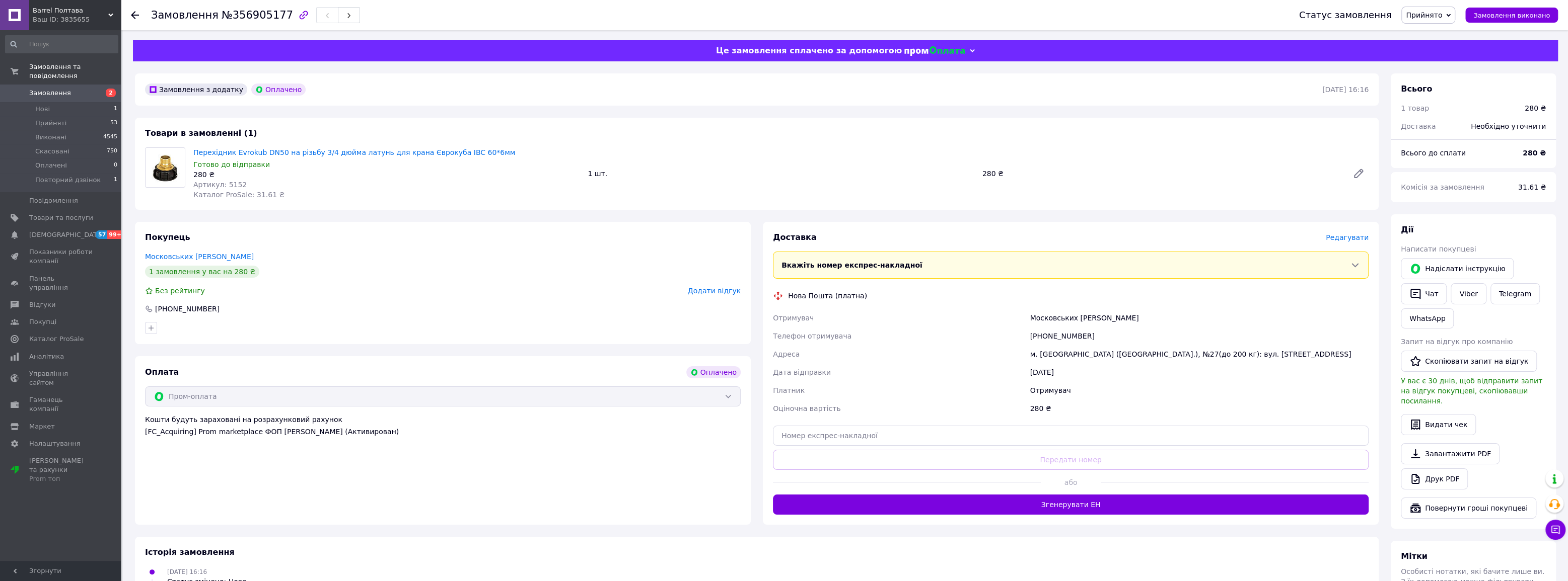
click at [232, 183] on span "Артикул: 5152" at bounding box center [220, 184] width 53 height 8
copy span "5152"
drag, startPoint x: 215, startPoint y: 13, endPoint x: 276, endPoint y: 13, distance: 61.0
click at [276, 13] on h1 "Замовлення №356905177" at bounding box center [222, 15] width 142 height 12
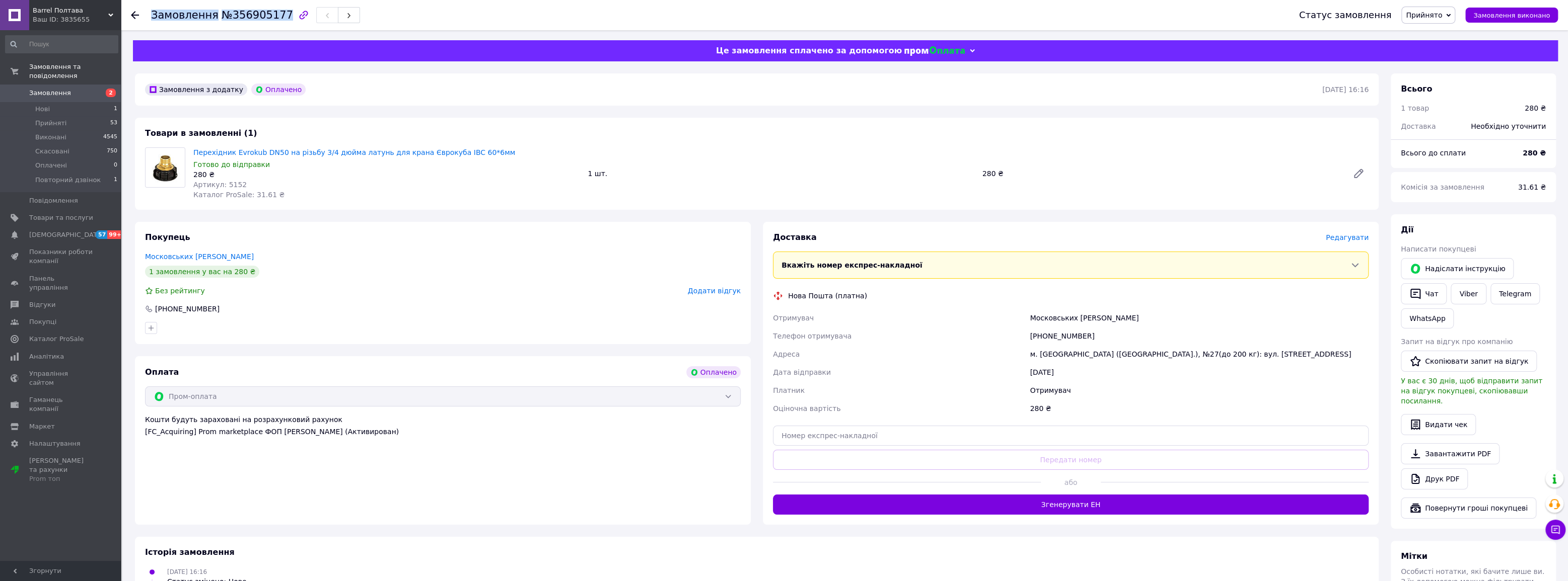
copy h1 "Замовлення №356905177"
click at [1445, 5] on div "Статус замовлення Прийнято Виконано Скасовано Оплачено Повторний дзвінок Замовл…" at bounding box center [1418, 15] width 279 height 31
click at [1442, 11] on span "Прийнято" at bounding box center [1424, 15] width 36 height 8
click at [1442, 36] on li "Виконано" at bounding box center [1439, 34] width 76 height 15
click at [66, 102] on li "Нові 1" at bounding box center [61, 109] width 123 height 14
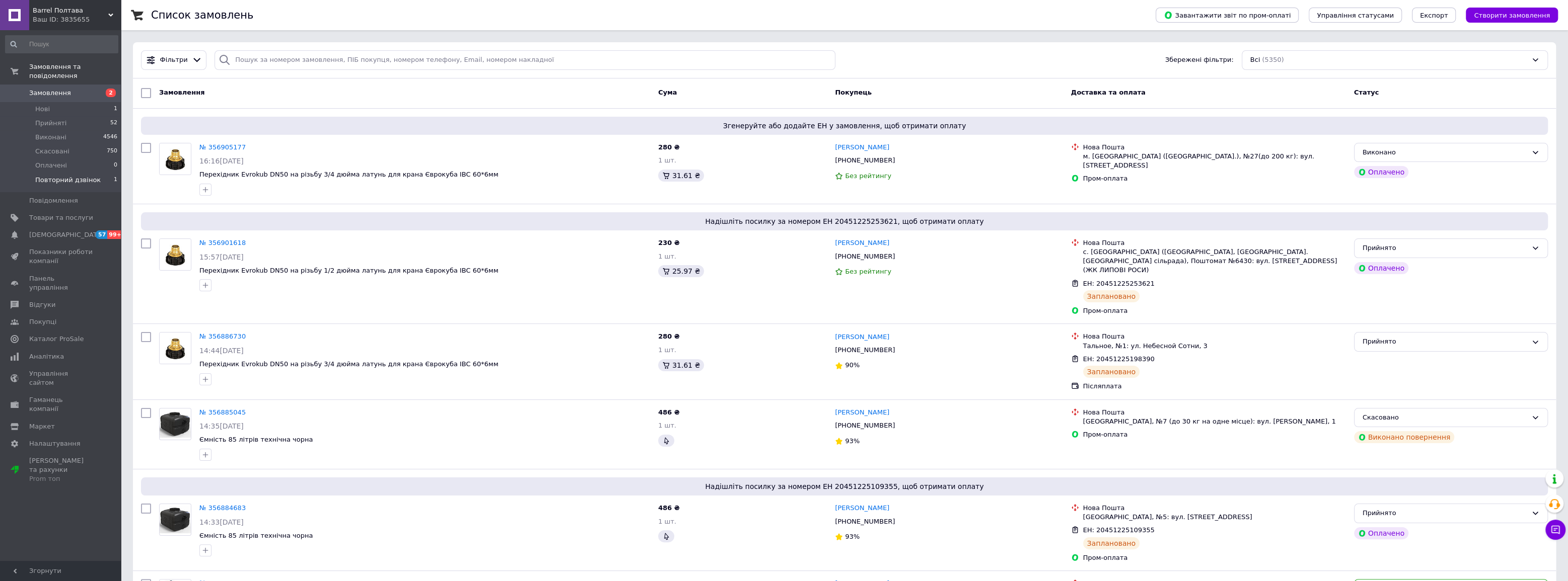
click at [83, 175] on span "Повторний дзвінок" at bounding box center [68, 179] width 65 height 9
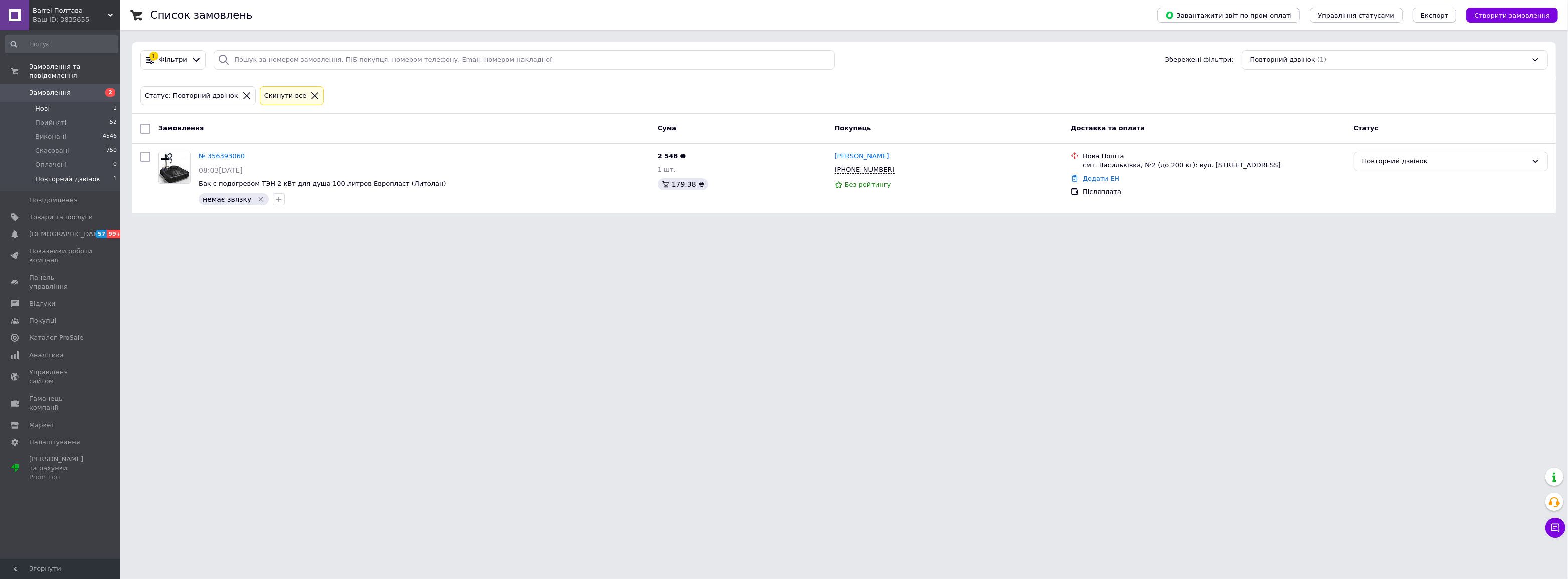
click at [59, 102] on li "Нові 1" at bounding box center [61, 109] width 123 height 14
click at [232, 156] on link "№ 356884275" at bounding box center [224, 156] width 51 height 8
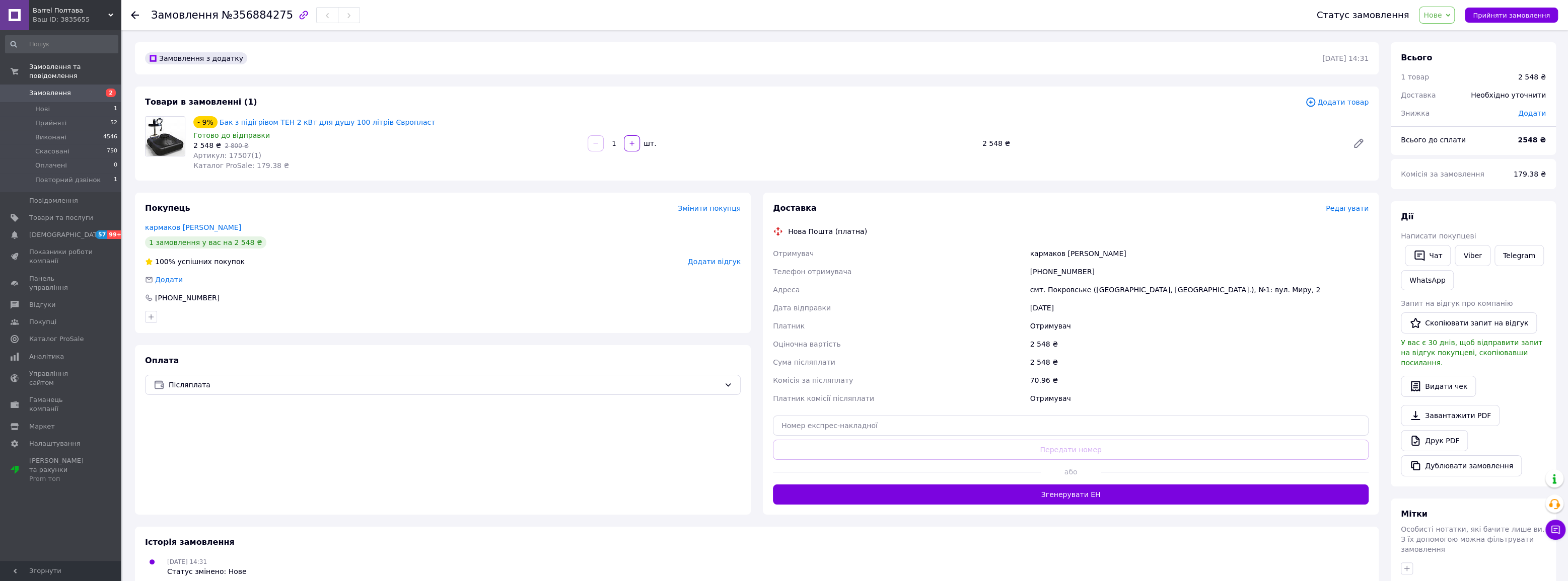
click at [1054, 272] on div "[PHONE_NUMBER]" at bounding box center [1199, 272] width 343 height 18
click at [246, 7] on div "Замовлення №356884275" at bounding box center [255, 15] width 209 height 17
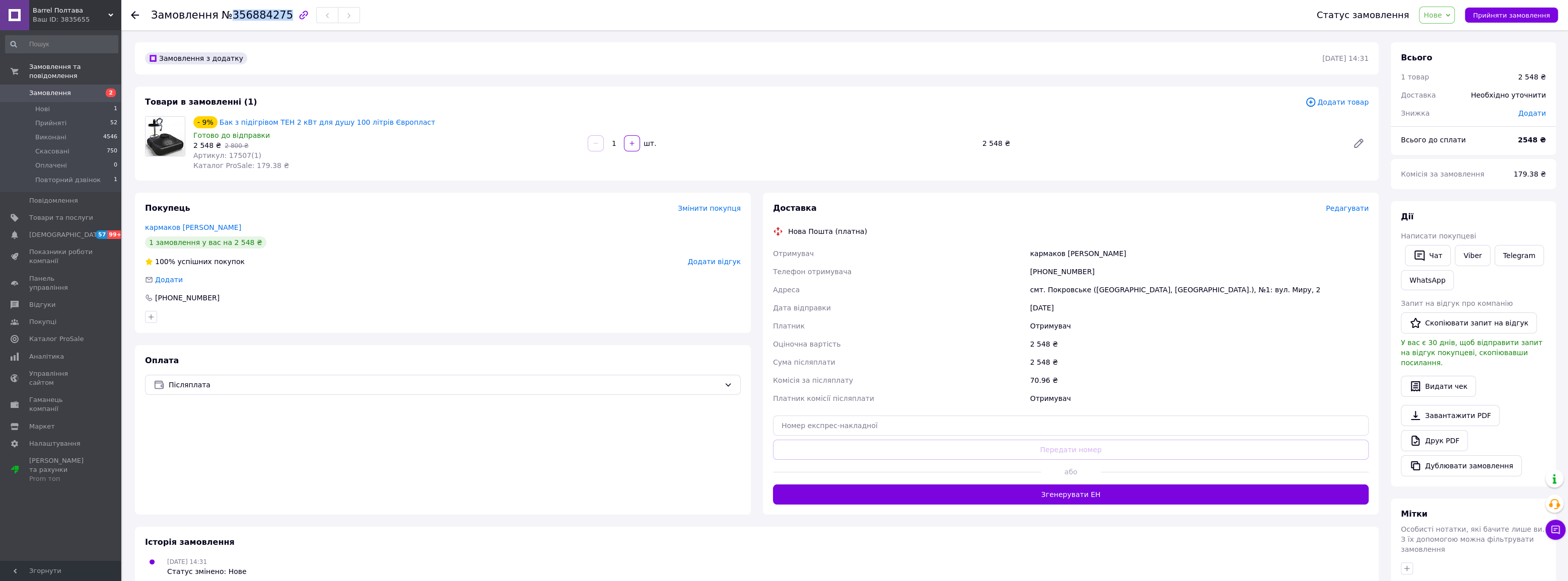
copy span "356884275"
click at [238, 156] on span "Артикул: 17507(1)" at bounding box center [227, 156] width 68 height 8
click at [228, 154] on span "Артикул: 17507(1)" at bounding box center [227, 156] width 68 height 8
drag, startPoint x: 224, startPoint y: 156, endPoint x: 251, endPoint y: 156, distance: 27.0
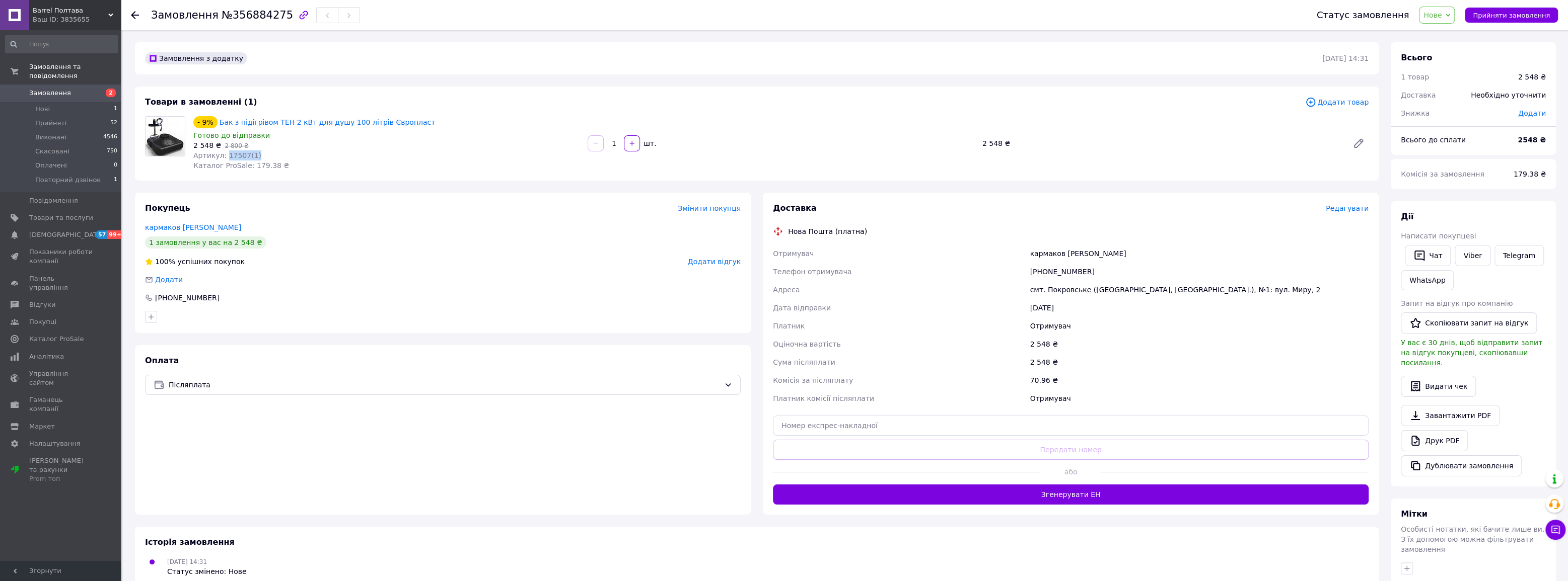
click at [251, 156] on div "Артикул: 17507(1)" at bounding box center [386, 156] width 386 height 10
click at [241, 156] on span "Артикул: 17507(1)" at bounding box center [227, 156] width 68 height 8
drag, startPoint x: 241, startPoint y: 156, endPoint x: 219, endPoint y: 158, distance: 22.1
click at [219, 158] on span "Артикул: 17507(1)" at bounding box center [227, 156] width 68 height 8
drag, startPoint x: 222, startPoint y: 156, endPoint x: 275, endPoint y: 155, distance: 53.0
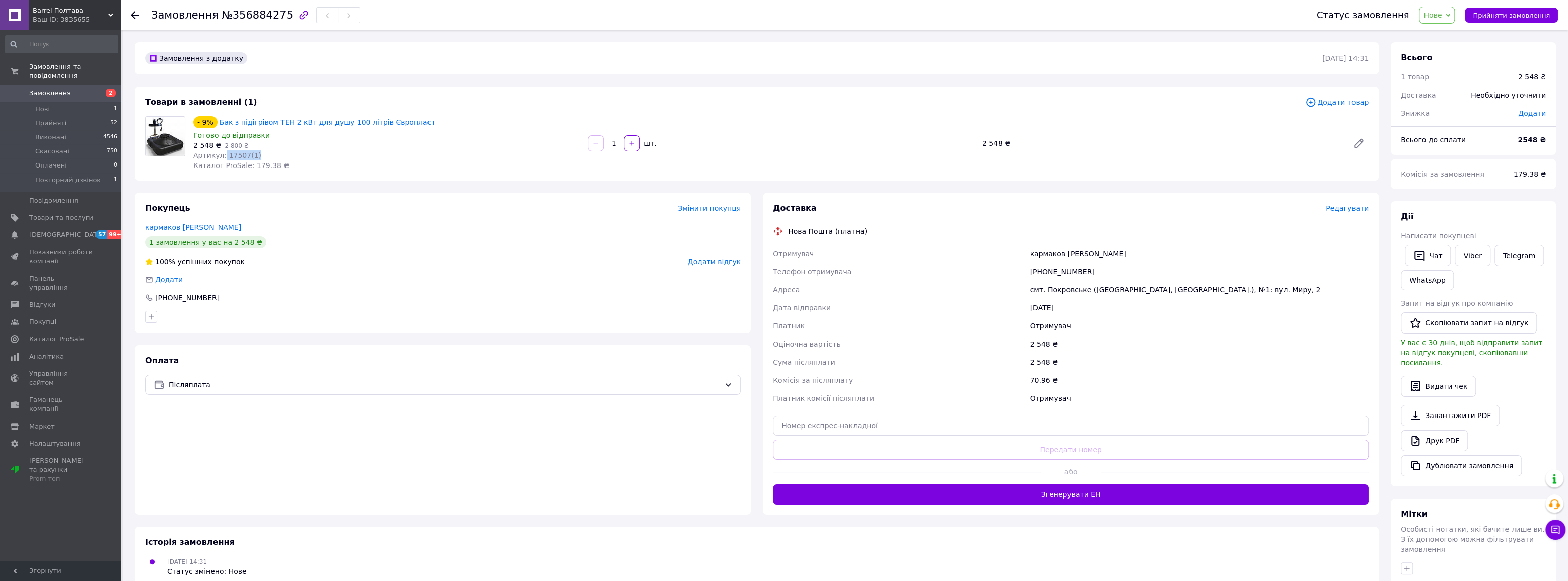
click at [275, 155] on div "Артикул: 17507(1)" at bounding box center [386, 156] width 386 height 10
click at [234, 154] on span "Артикул: 17507(1)" at bounding box center [227, 156] width 68 height 8
click at [228, 156] on span "Артикул: 17507(1)" at bounding box center [227, 156] width 68 height 8
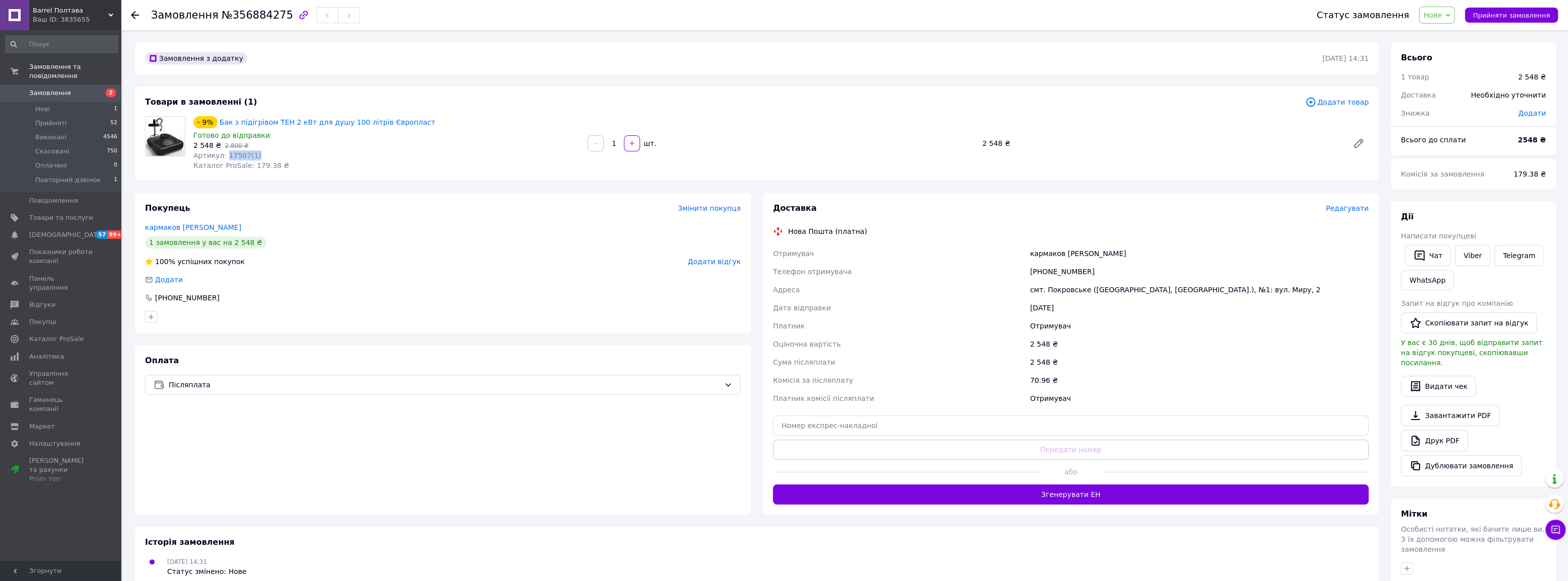
drag, startPoint x: 224, startPoint y: 154, endPoint x: 256, endPoint y: 153, distance: 32.0
click at [256, 153] on div "Артикул: 17507(1)" at bounding box center [386, 156] width 386 height 10
copy span "17507(1)"
click at [227, 158] on span "Артикул: 17507(1)" at bounding box center [227, 156] width 68 height 8
drag, startPoint x: 224, startPoint y: 154, endPoint x: 270, endPoint y: 153, distance: 46.0
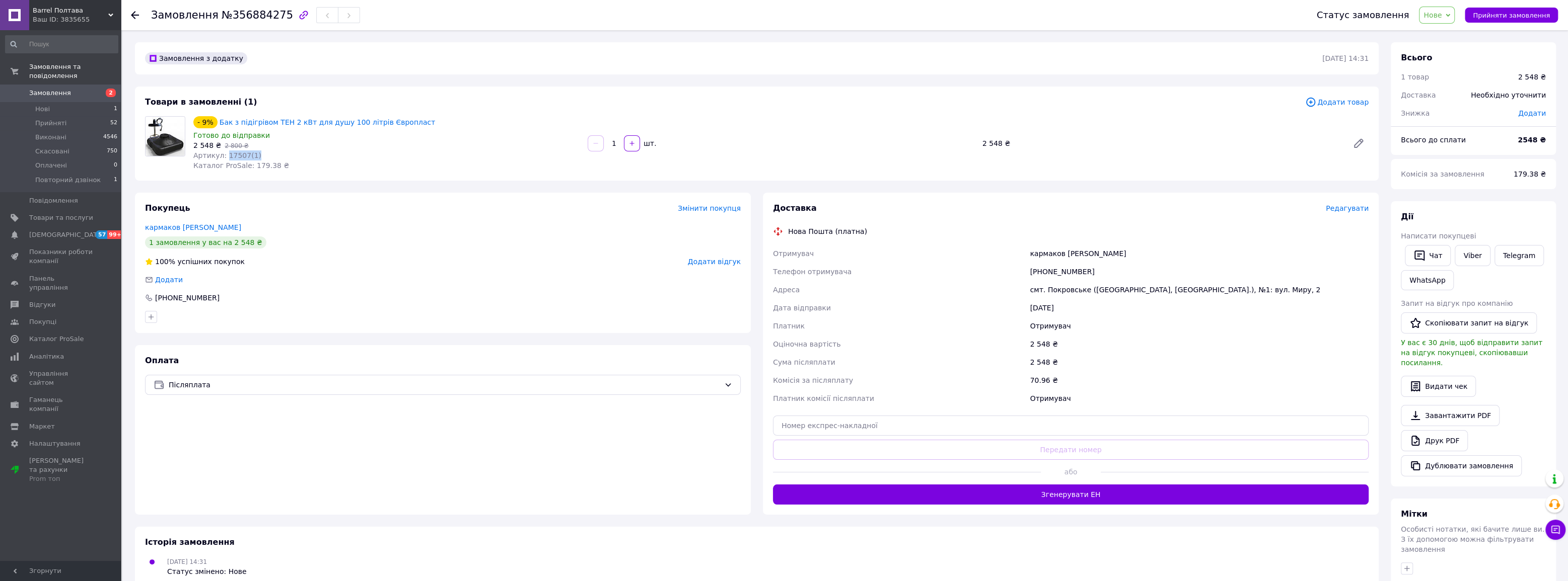
click at [270, 153] on div "Артикул: 17507(1)" at bounding box center [386, 156] width 386 height 10
copy span "17507(1)"
click at [1442, 12] on span "Нове" at bounding box center [1432, 15] width 18 height 8
click at [1447, 34] on li "Прийнято" at bounding box center [1457, 34] width 76 height 15
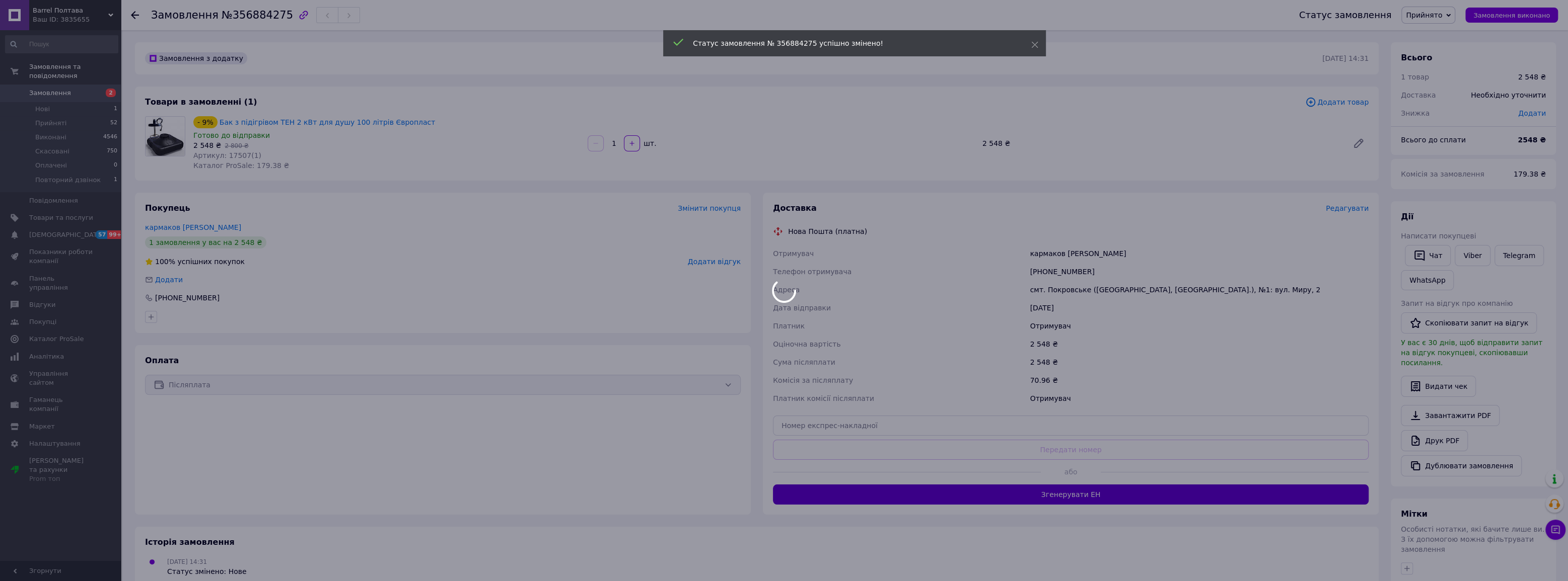
click at [1057, 497] on body "Barrel Полтава Ваш ID: 3835655 Сайт Barrel Полтава Кабінет покупця Перевірити с…" at bounding box center [784, 371] width 1568 height 742
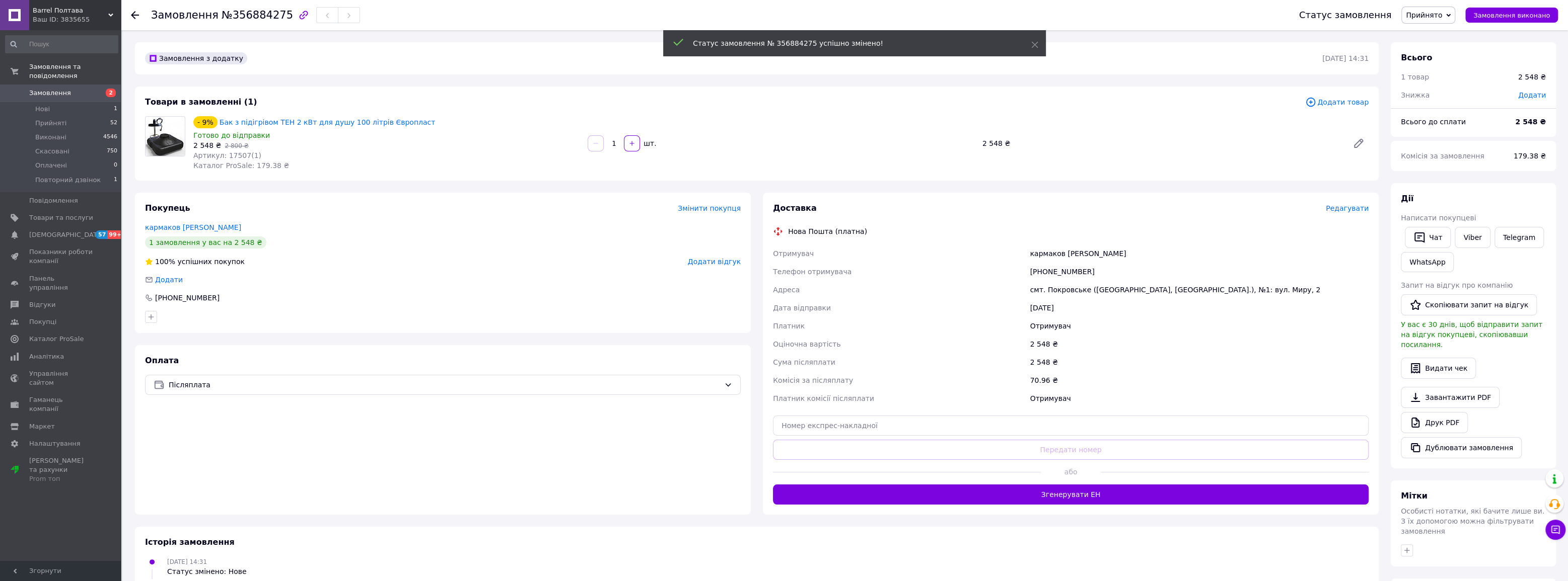
click at [1074, 497] on button "Згенерувати ЕН" at bounding box center [1070, 494] width 595 height 20
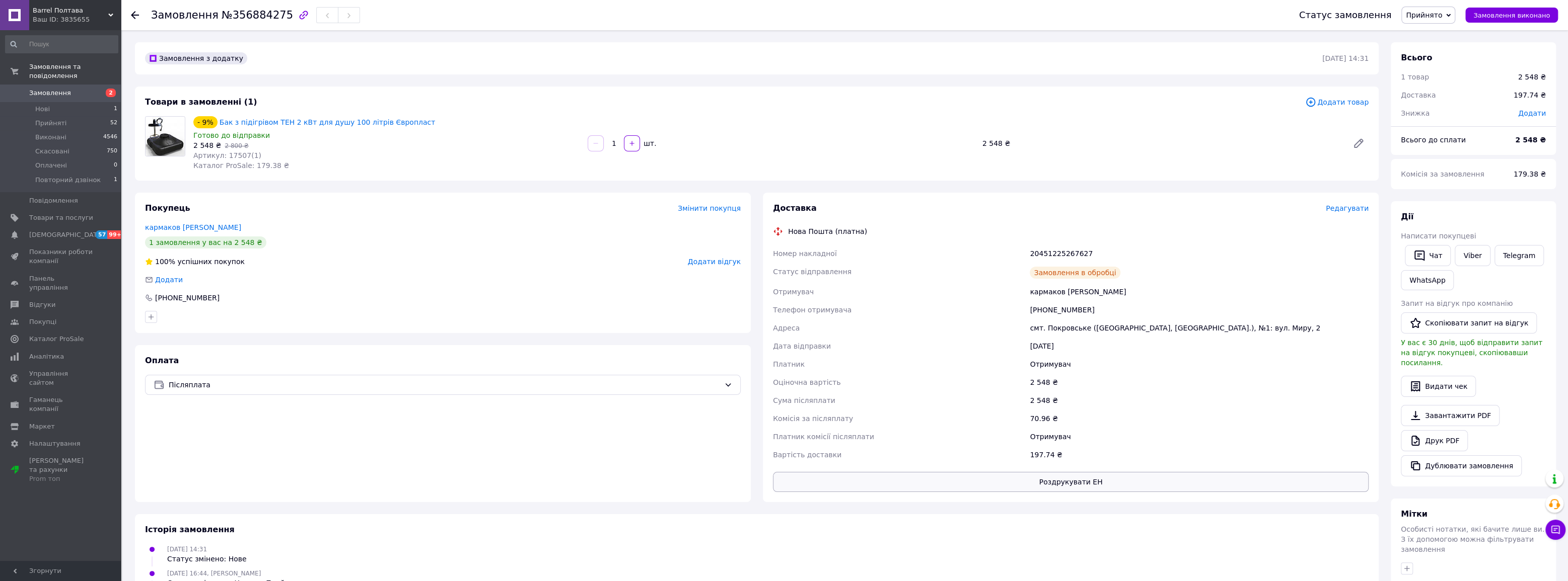
click at [1067, 482] on button "Роздрукувати ЕН" at bounding box center [1070, 482] width 595 height 20
click at [82, 102] on li "Нові 1" at bounding box center [61, 109] width 123 height 14
